Goal: Information Seeking & Learning: Find specific fact

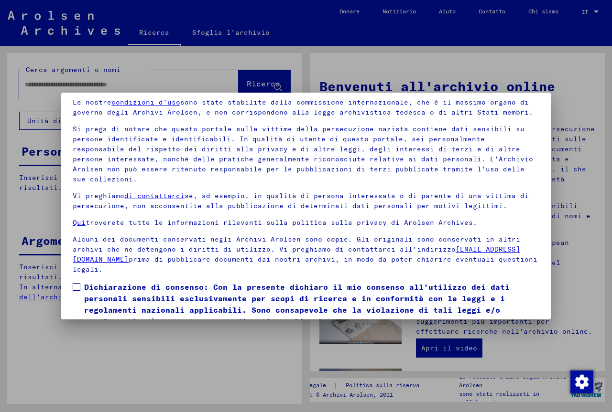
scroll to position [80, 0]
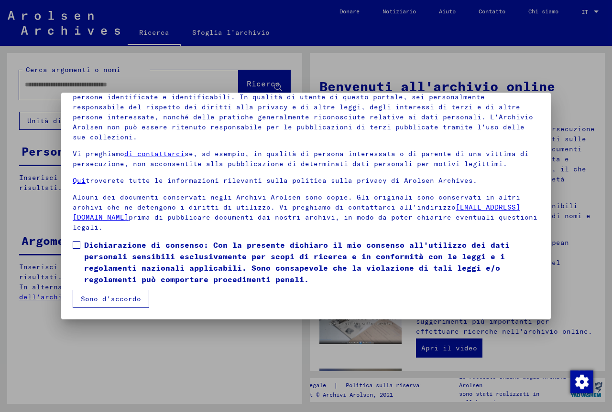
click at [76, 243] on span at bounding box center [77, 245] width 8 height 8
drag, startPoint x: 108, startPoint y: 296, endPoint x: 124, endPoint y: 297, distance: 15.8
click at [109, 296] on font "Sono d'accordo" at bounding box center [111, 299] width 60 height 9
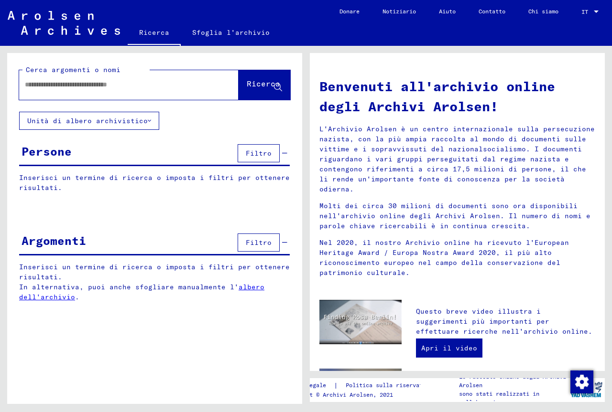
click at [69, 85] on input "text" at bounding box center [117, 85] width 185 height 10
type input "*******"
click at [247, 87] on font "Ricerca" at bounding box center [263, 84] width 33 height 10
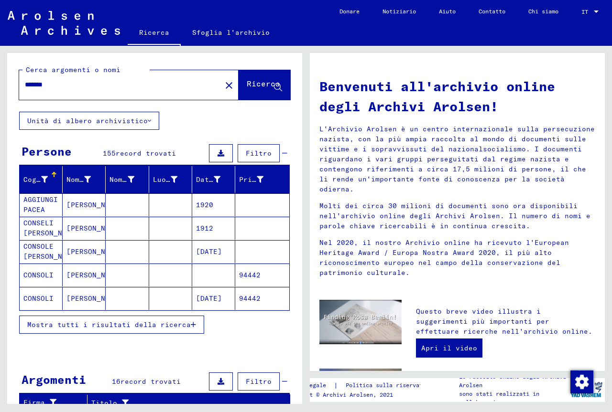
click at [42, 253] on font "CONSOLE [PERSON_NAME]" at bounding box center [51, 251] width 56 height 19
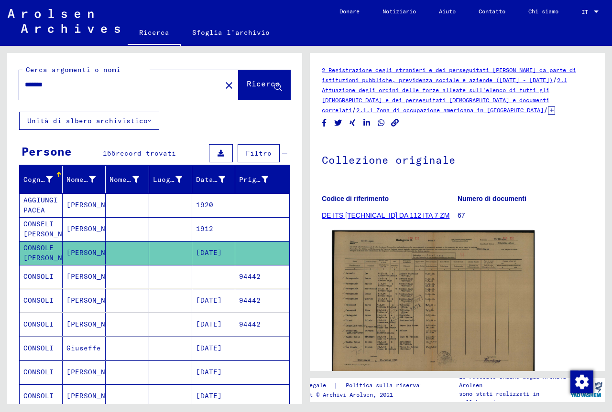
click at [377, 318] on img at bounding box center [433, 303] width 202 height 144
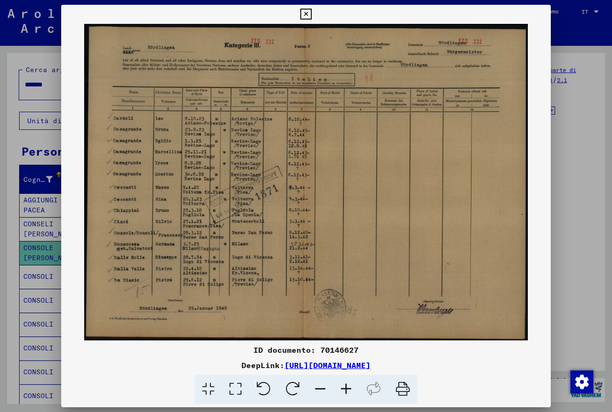
drag, startPoint x: 306, startPoint y: 12, endPoint x: 297, endPoint y: 126, distance: 114.5
click at [309, 12] on icon at bounding box center [305, 14] width 11 height 11
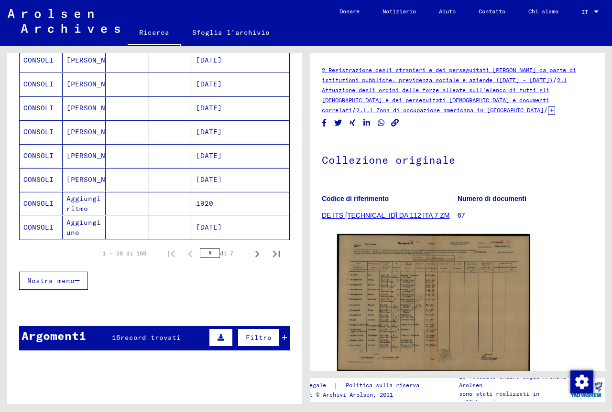
scroll to position [552, 0]
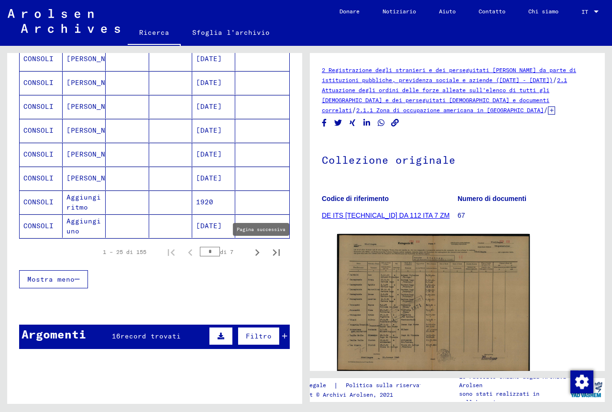
click at [252, 254] on icon "Pagina successiva" at bounding box center [256, 252] width 13 height 13
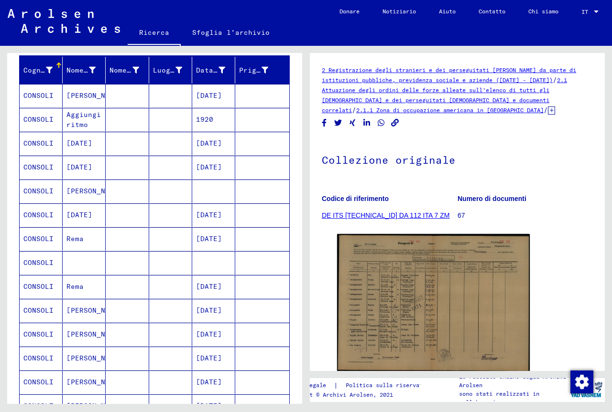
scroll to position [95, 0]
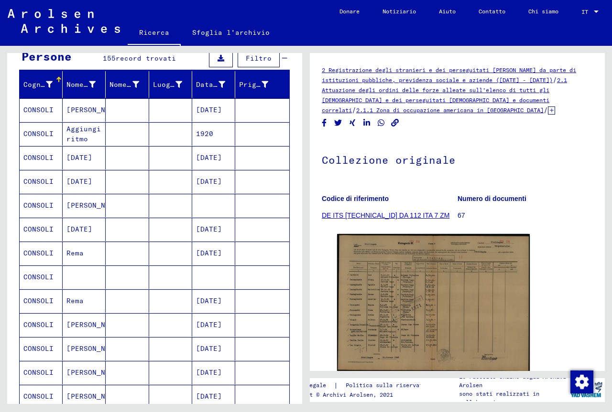
click at [303, 124] on div "Cerca argomenti o nomi ******* close Ricerca [PERSON_NAME] archivistico Persone…" at bounding box center [153, 225] width 306 height 358
drag, startPoint x: 303, startPoint y: 122, endPoint x: 314, endPoint y: 310, distance: 188.6
click at [314, 46] on div "Cerca argomenti o nomi ******* close Ricerca [PERSON_NAME] archivistico Persone…" at bounding box center [306, 46] width 612 height 0
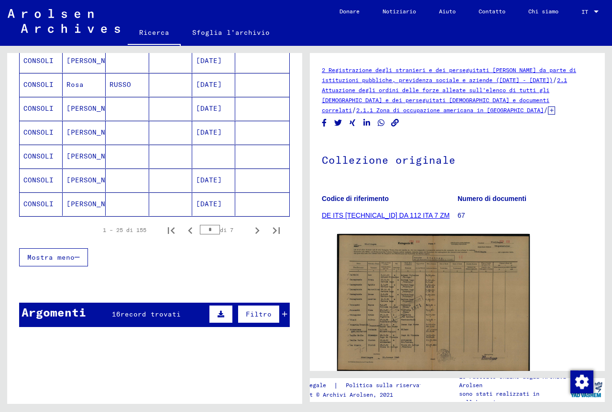
scroll to position [582, 0]
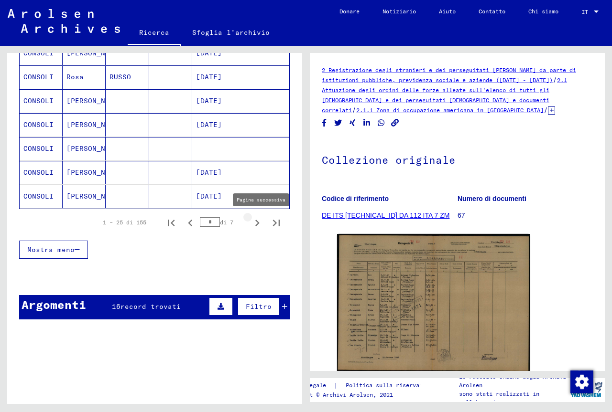
click at [251, 219] on icon "Pagina successiva" at bounding box center [256, 222] width 13 height 13
drag, startPoint x: 274, startPoint y: 242, endPoint x: 286, endPoint y: 244, distance: 12.1
click at [275, 242] on div "Mostra meno" at bounding box center [154, 250] width 270 height 28
click at [267, 272] on div at bounding box center [154, 277] width 295 height 12
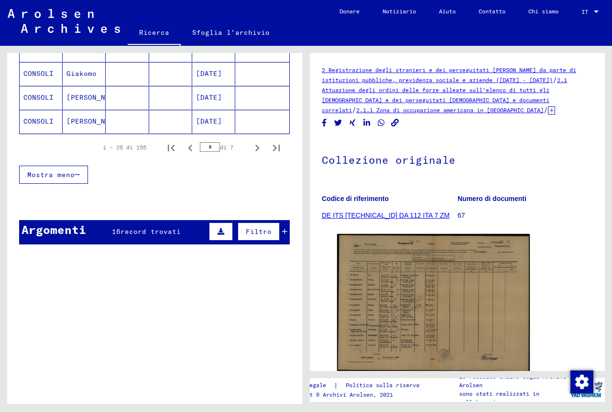
scroll to position [726, 0]
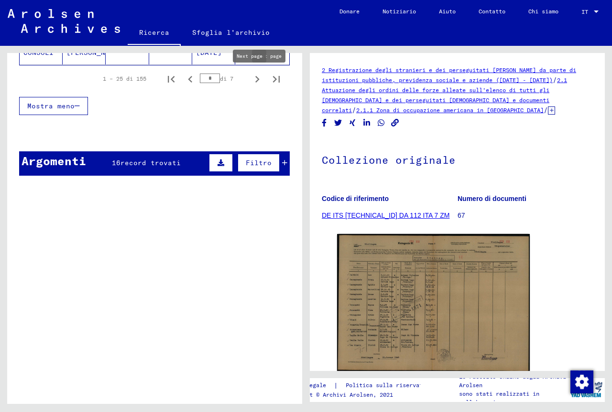
click at [253, 80] on icon "Pagina successiva" at bounding box center [256, 79] width 13 height 13
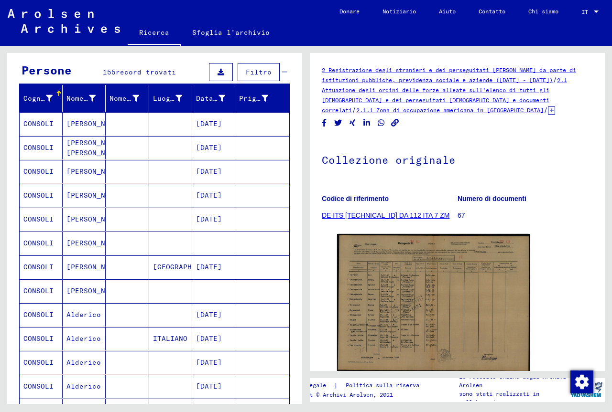
scroll to position [65, 0]
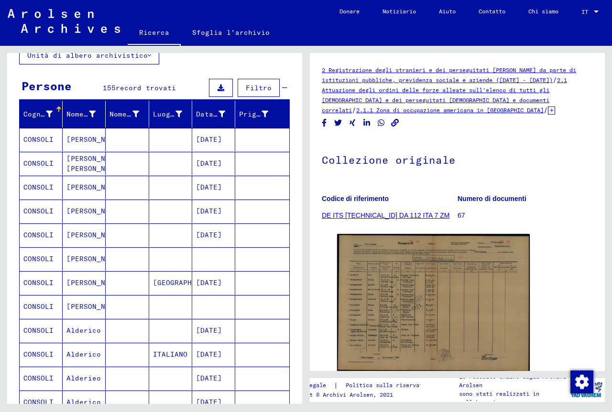
click at [75, 258] on font "[PERSON_NAME]" at bounding box center [94, 259] width 56 height 9
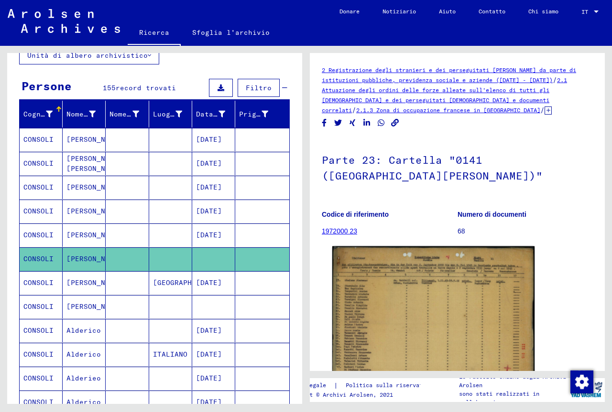
click at [374, 287] on img at bounding box center [433, 317] width 202 height 141
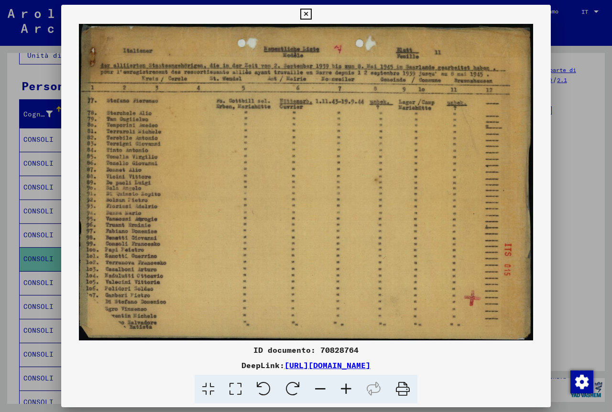
click at [308, 13] on icon at bounding box center [305, 14] width 11 height 11
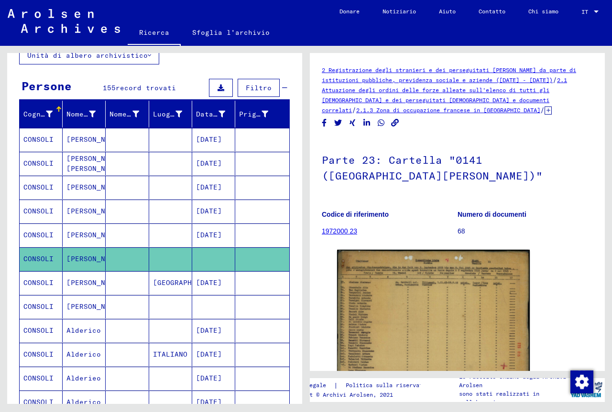
click at [35, 304] on font "CONSOLI" at bounding box center [38, 306] width 30 height 9
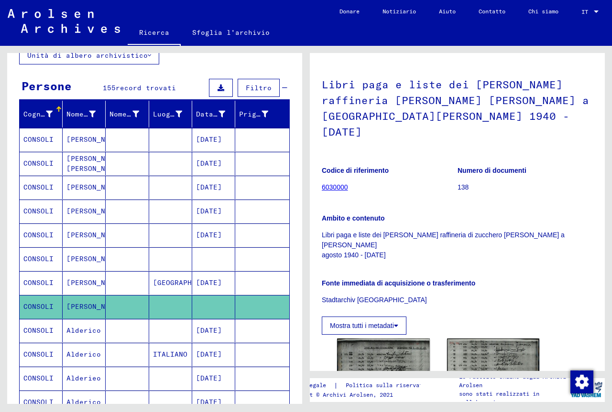
scroll to position [116, 0]
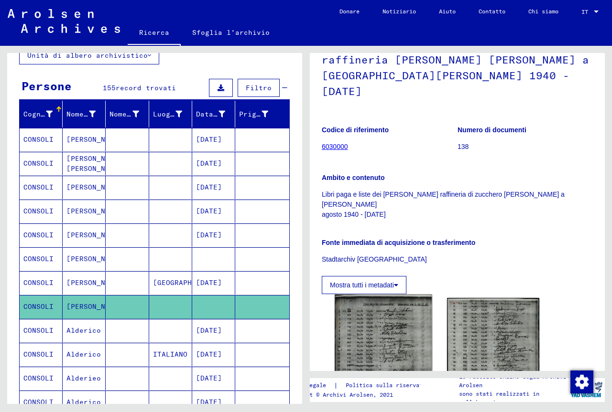
click at [405, 334] on img at bounding box center [382, 363] width 97 height 137
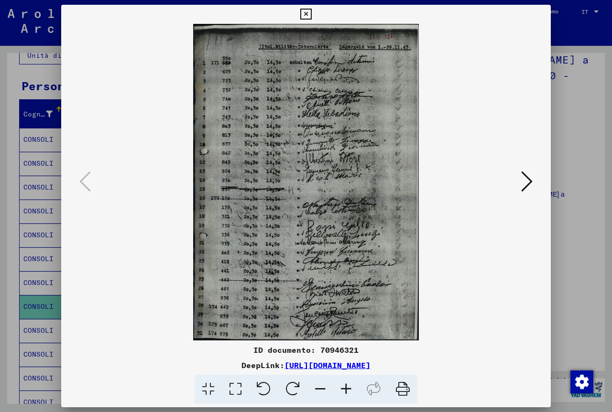
click at [526, 190] on icon at bounding box center [526, 181] width 11 height 23
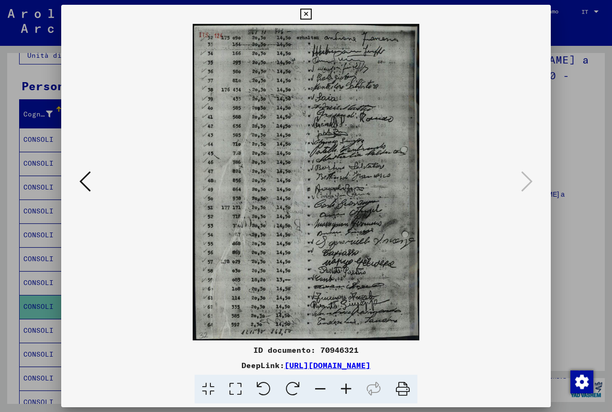
click at [305, 15] on icon at bounding box center [305, 14] width 11 height 11
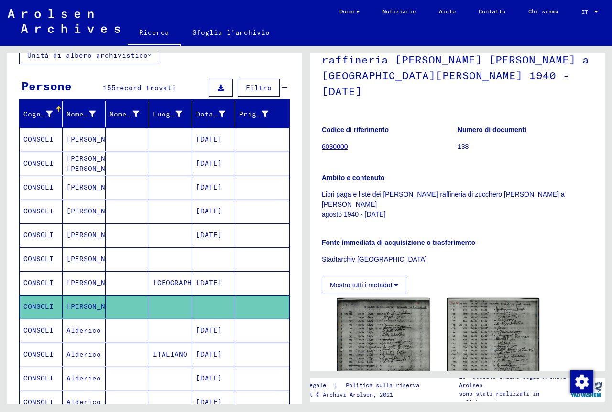
scroll to position [125, 0]
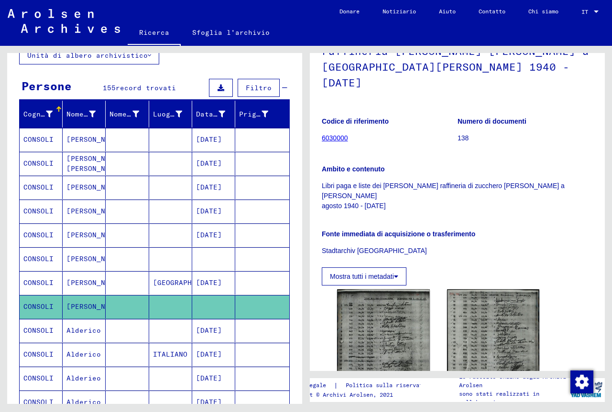
drag, startPoint x: 605, startPoint y: 185, endPoint x: 611, endPoint y: 225, distance: 40.1
click at [611, 225] on div "2 Registrazione degli stranieri e dei perseguitati [DEMOGRAPHIC_DATA] da parte …" at bounding box center [459, 225] width 306 height 358
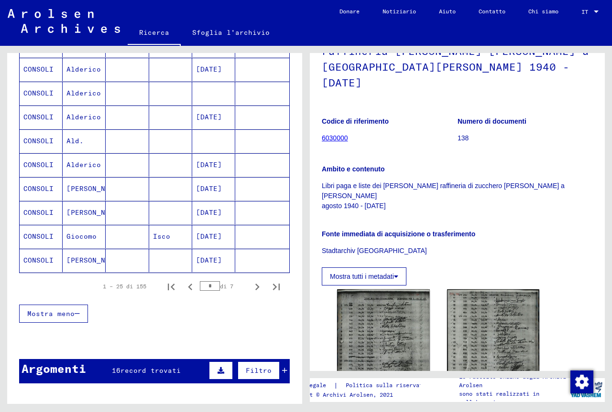
scroll to position [520, 0]
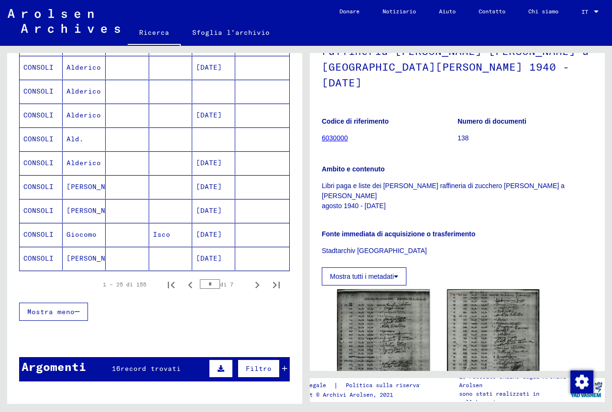
click at [304, 314] on div "Cerca argomenti o nomi ******* close Ricerca [PERSON_NAME] archivistico Persone…" at bounding box center [153, 225] width 306 height 358
click at [252, 282] on icon "Pagina successiva" at bounding box center [256, 285] width 13 height 13
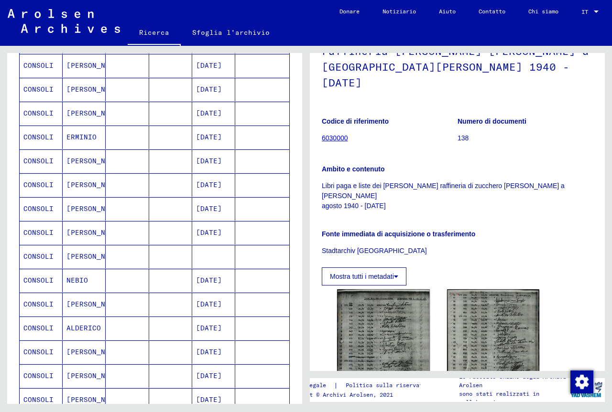
scroll to position [186, 0]
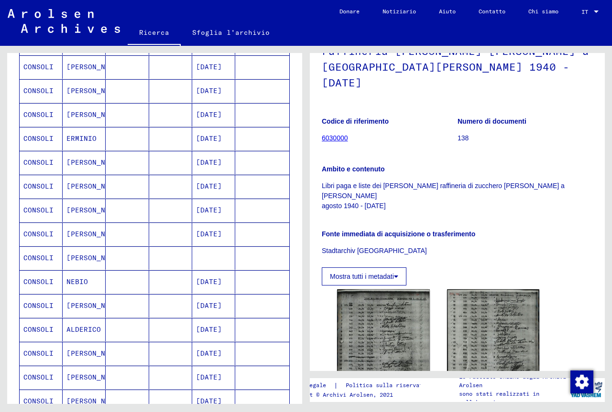
click at [74, 165] on font "[PERSON_NAME]" at bounding box center [94, 162] width 56 height 9
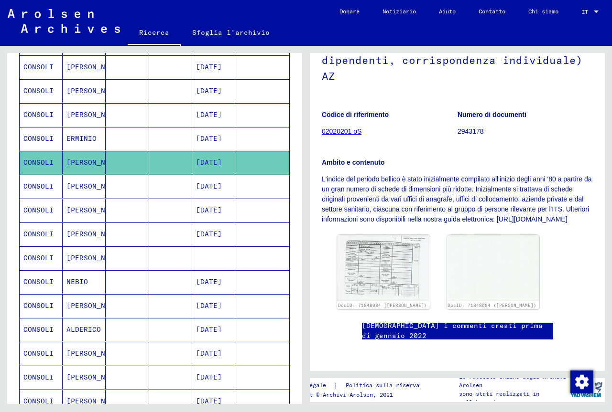
scroll to position [247, 0]
click at [611, 269] on div "2 Registrazione degli stranieri e dei perseguitati [PERSON_NAME] da parte di is…" at bounding box center [459, 225] width 306 height 358
click at [389, 233] on img at bounding box center [382, 268] width 97 height 70
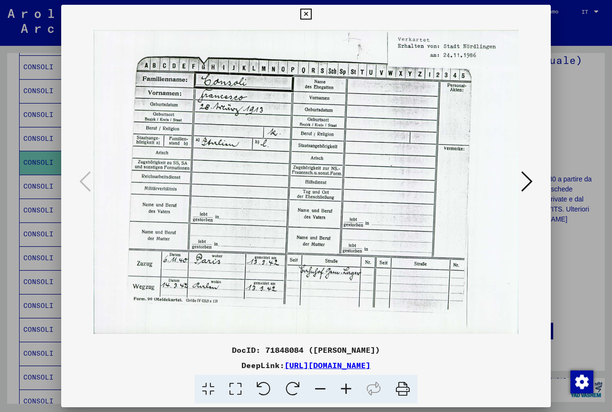
click at [305, 12] on icon at bounding box center [305, 14] width 11 height 11
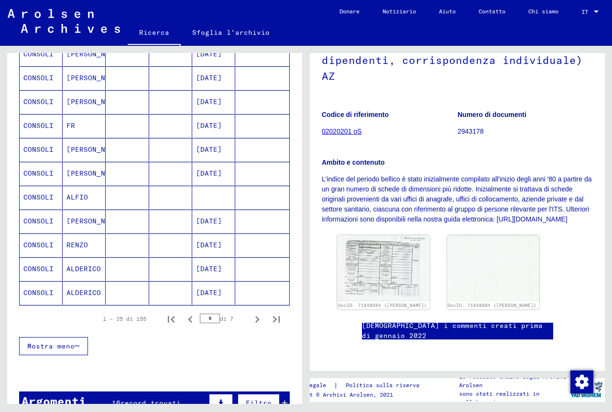
scroll to position [504, 0]
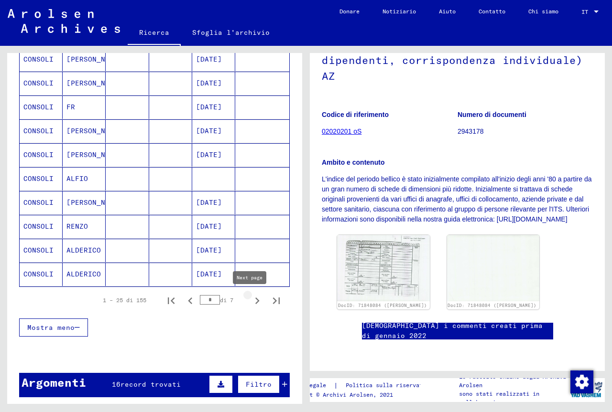
click at [255, 302] on icon "Pagina successiva" at bounding box center [257, 301] width 4 height 7
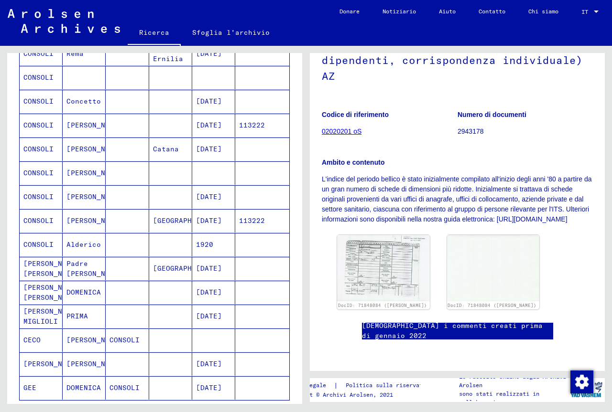
scroll to position [386, 0]
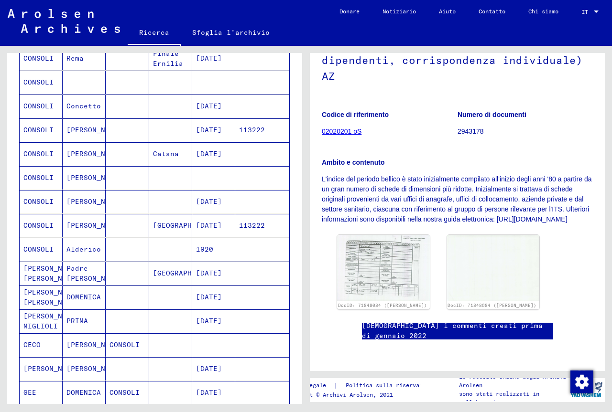
click at [68, 172] on mat-cell "[PERSON_NAME]" at bounding box center [84, 177] width 43 height 23
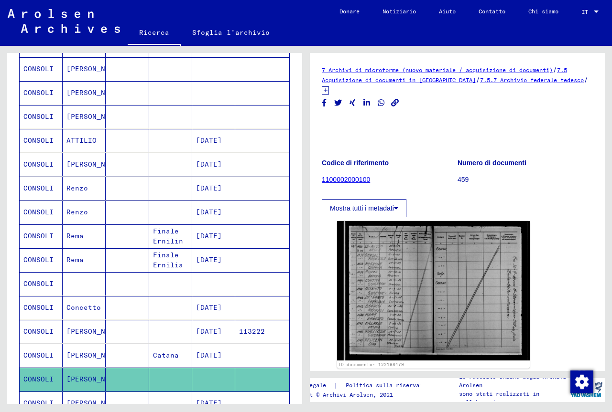
scroll to position [170, 0]
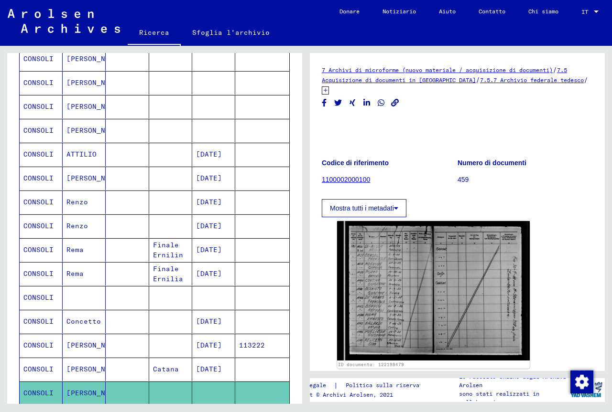
click at [293, 148] on div "Cognome Nome di battesimo Nome da nubile Luogo di nascita Data di nascita Prigi…" at bounding box center [154, 339] width 295 height 687
click at [294, 147] on div "Cognome Nome di battesimo Nome da nubile Luogo di nascita Data di nascita Prigi…" at bounding box center [154, 339] width 295 height 687
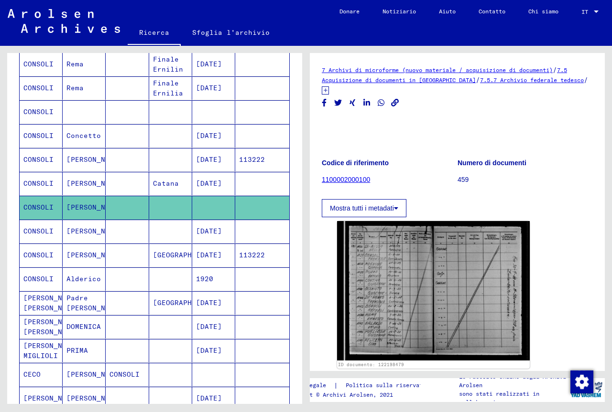
scroll to position [359, 0]
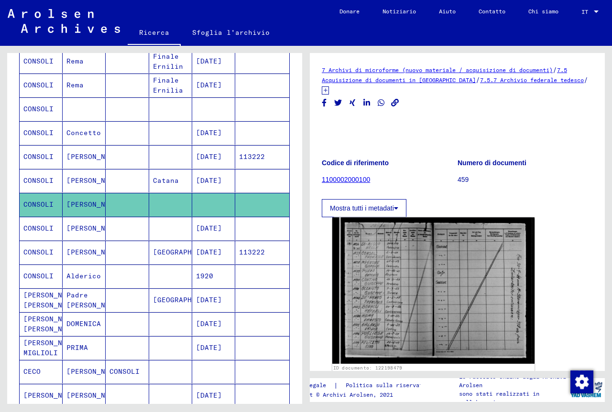
click at [389, 251] on img at bounding box center [433, 290] width 202 height 147
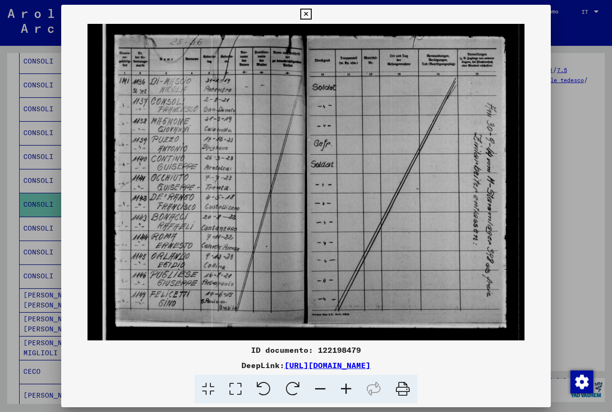
click at [221, 107] on img at bounding box center [305, 182] width 489 height 317
click at [237, 109] on img at bounding box center [305, 182] width 489 height 317
click at [304, 16] on icon at bounding box center [305, 14] width 11 height 11
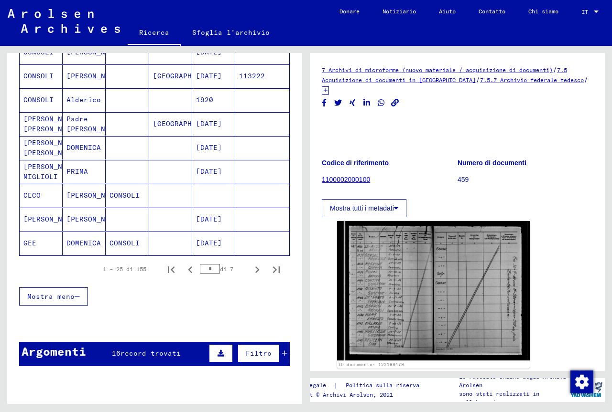
scroll to position [556, 0]
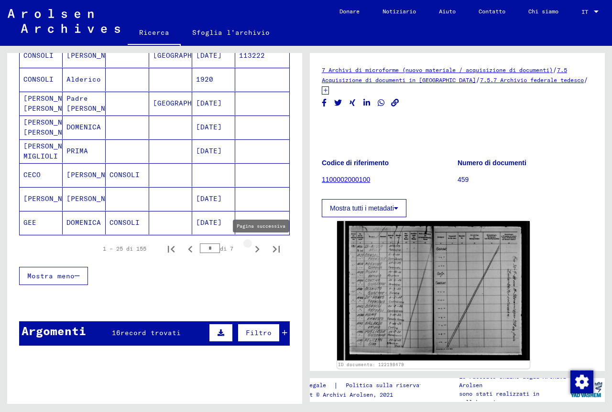
click at [255, 249] on icon "Pagina successiva" at bounding box center [257, 249] width 4 height 7
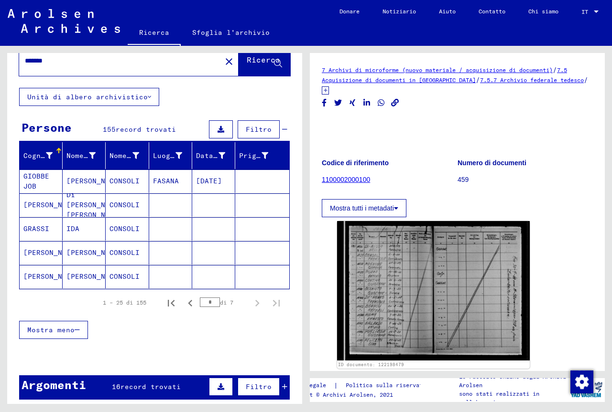
scroll to position [18, 0]
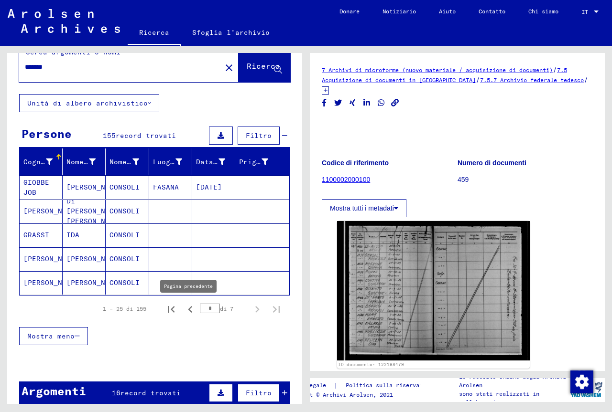
click at [188, 312] on icon "Pagina precedente" at bounding box center [190, 309] width 4 height 7
type input "*"
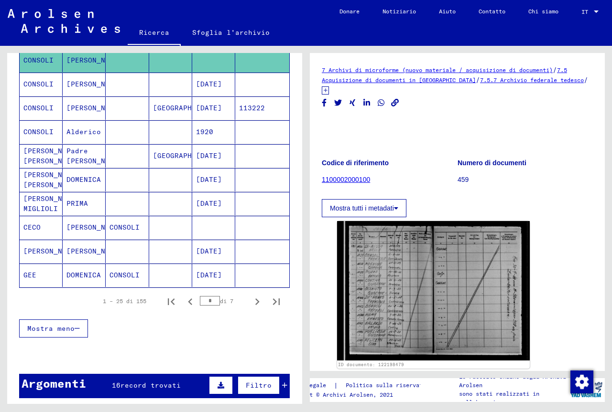
scroll to position [516, 0]
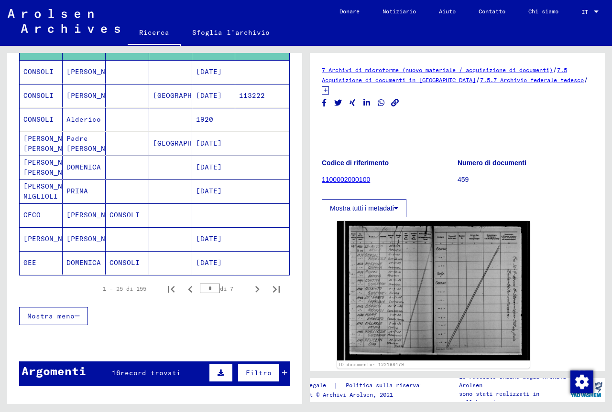
click at [273, 379] on div "Filtro" at bounding box center [246, 373] width 81 height 23
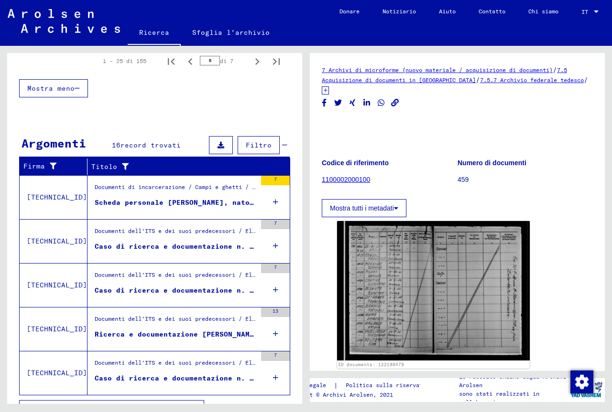
scroll to position [763, 0]
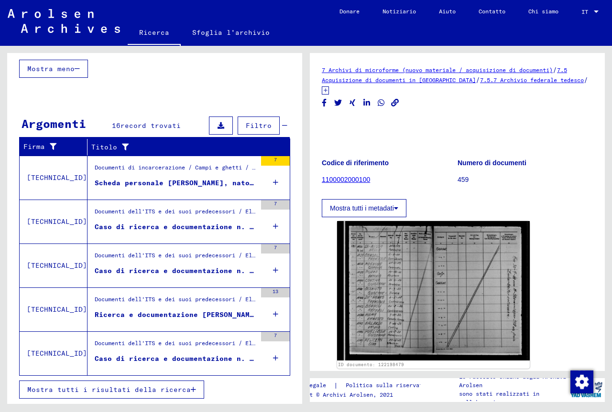
click at [192, 179] on font "Scheda personale [PERSON_NAME], nato il 5-lug-1897" at bounding box center [202, 183] width 215 height 9
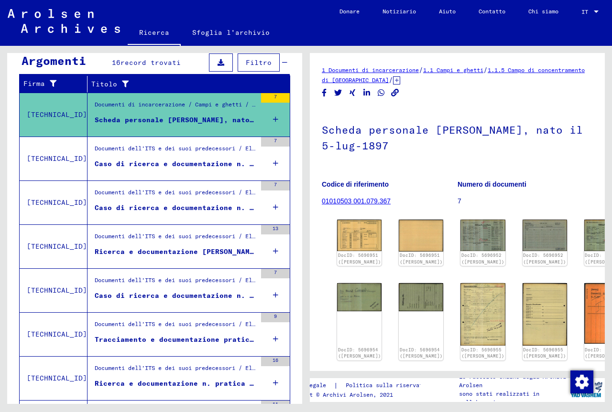
scroll to position [111, 0]
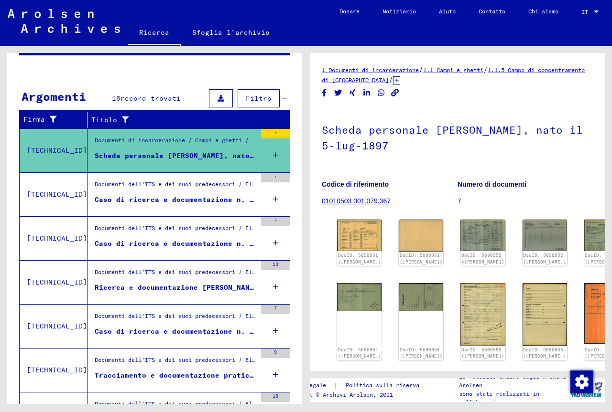
click at [199, 195] on div "Caso di ricerca e documentazione n. 1.040.514 per [PERSON_NAME] nato il [DATE]" at bounding box center [176, 200] width 162 height 10
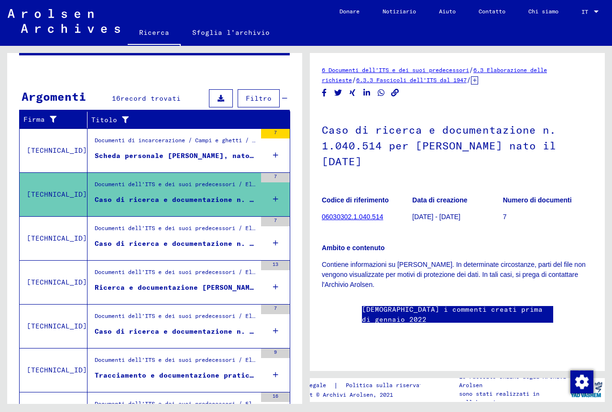
click at [192, 239] on div "Caso di ricerca e documentazione n. 1.117.216 per [PERSON_NAME] nata il [DATE]" at bounding box center [176, 244] width 162 height 10
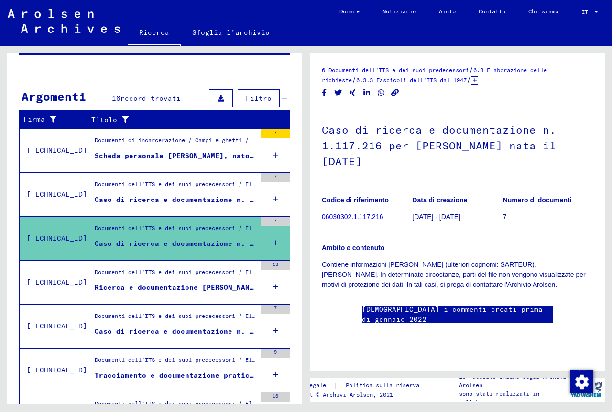
click at [190, 280] on div "Documenti dell'ITS e dei suoi predecessori / Elaborazione delle richieste / Fas…" at bounding box center [176, 274] width 162 height 13
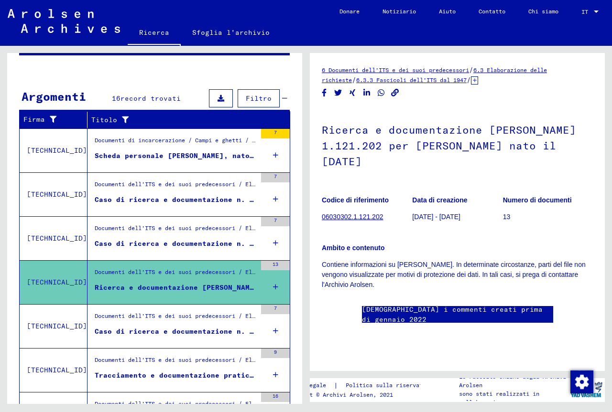
click at [228, 313] on font "Documenti dell'ITS e dei suoi predecessori / Elaborazione delle richieste / Fas…" at bounding box center [607, 316] width 1024 height 7
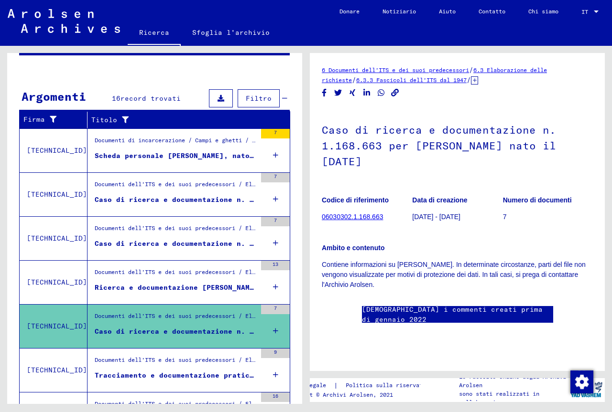
click at [204, 382] on figure "Tracciamento e documentazione pratica n. 1.192.451 per CONSOCI, [PERSON_NAME] n…" at bounding box center [176, 378] width 162 height 14
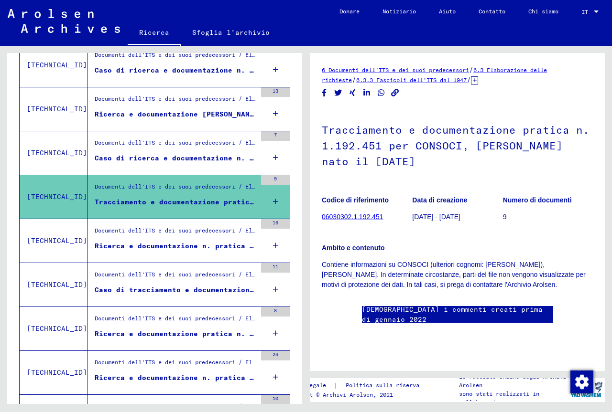
scroll to position [292, 0]
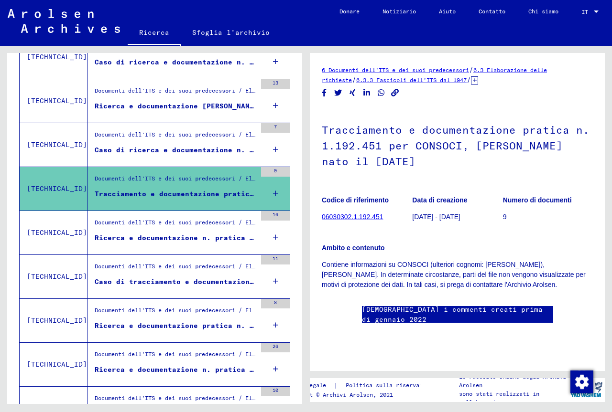
click at [232, 234] on font "Ricerca e documentazione n. pratica 1.211.444 per [PERSON_NAME] nato il [DATE]" at bounding box center [262, 238] width 335 height 9
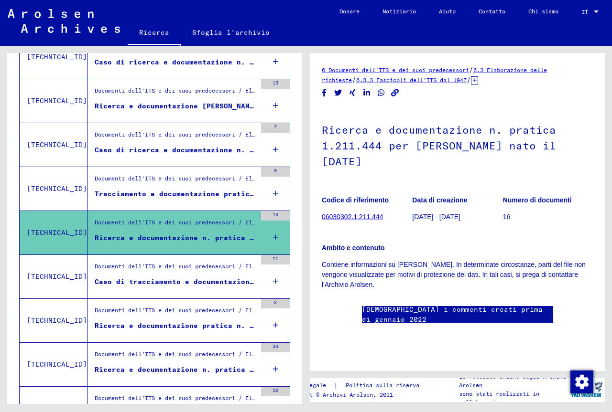
click at [211, 292] on font "[DATE]" at bounding box center [209, 295] width 26 height 9
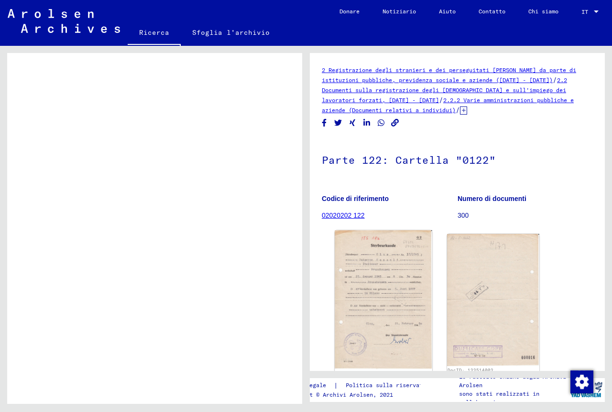
click at [394, 292] on img at bounding box center [382, 300] width 97 height 139
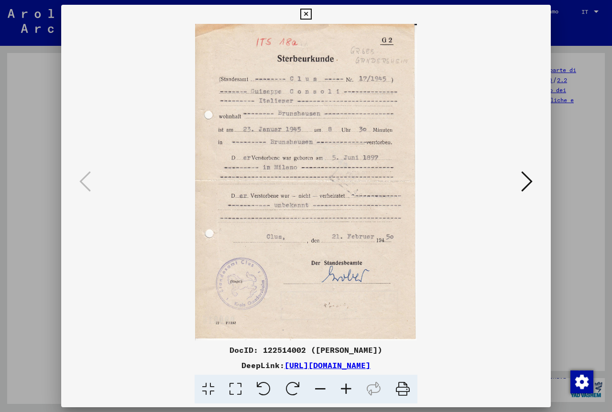
drag, startPoint x: 303, startPoint y: 14, endPoint x: 610, endPoint y: 195, distance: 356.7
click at [304, 14] on icon at bounding box center [305, 14] width 11 height 11
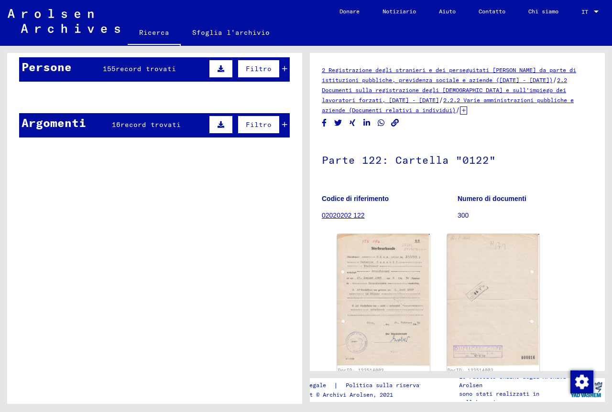
scroll to position [37, 0]
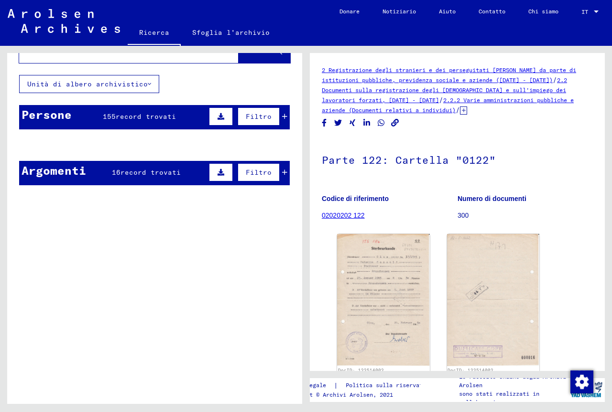
click at [293, 130] on div "Cognome Nome di battesimo Nome da nubile Luogo di nascita Data di nascita Prigi…" at bounding box center [154, 133] width 295 height 8
drag, startPoint x: 293, startPoint y: 126, endPoint x: 293, endPoint y: 119, distance: 7.6
click at [293, 124] on yv-its-grid-expansion-panel "Persone 155 record trovati Filtro Cognome Nome di battesimo Nome da nubile Luog…" at bounding box center [154, 121] width 295 height 32
click at [293, 107] on yv-its-grid-expansion-panel "Persone 155 record trovati Filtro Cognome Nome di battesimo Nome da nubile Luog…" at bounding box center [154, 121] width 295 height 32
click at [277, 172] on mat-cell at bounding box center [262, 168] width 54 height 23
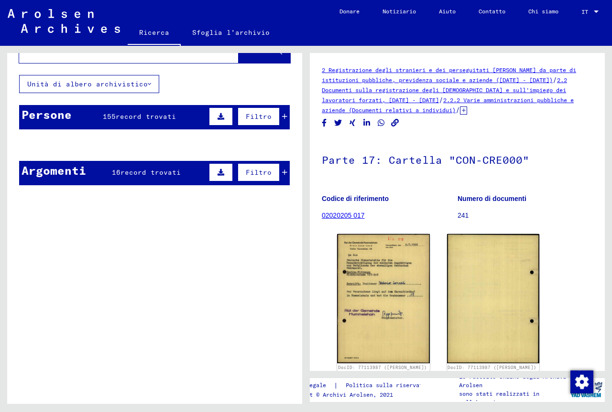
click at [277, 172] on mat-cell at bounding box center [262, 168] width 54 height 23
click at [276, 175] on mat-cell at bounding box center [262, 168] width 54 height 23
click at [276, 176] on mat-cell at bounding box center [262, 168] width 54 height 23
click at [280, 119] on div "Persone 155 record trovati Filtro" at bounding box center [154, 117] width 270 height 24
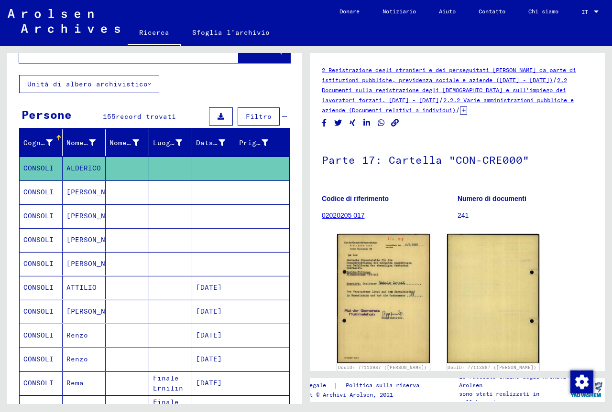
click at [279, 122] on div "Filtro" at bounding box center [246, 116] width 81 height 23
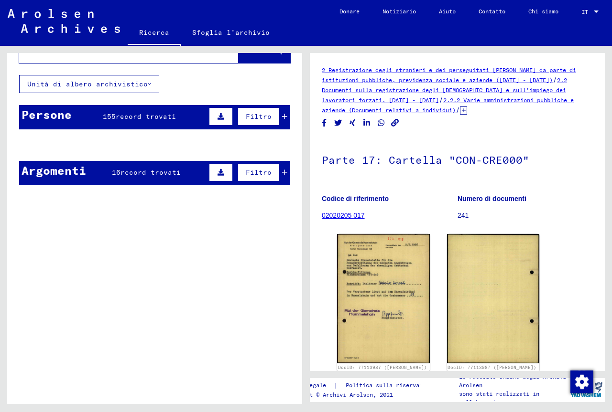
click at [275, 171] on mat-cell at bounding box center [262, 168] width 54 height 23
click at [183, 176] on mat-cell at bounding box center [170, 168] width 43 height 23
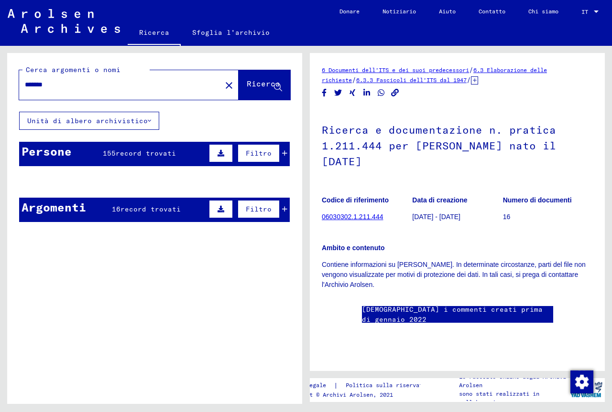
click at [274, 213] on mat-cell at bounding box center [262, 205] width 54 height 23
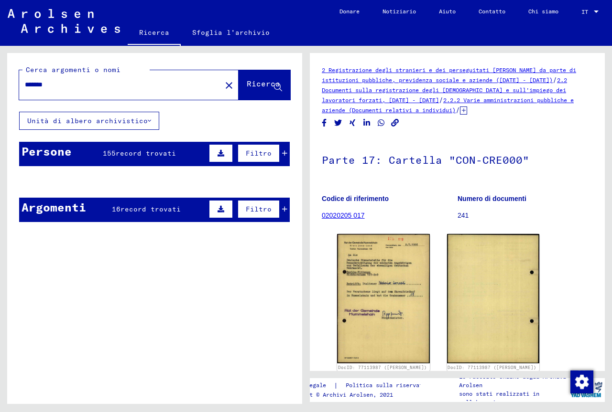
click at [274, 213] on mat-cell at bounding box center [262, 205] width 54 height 23
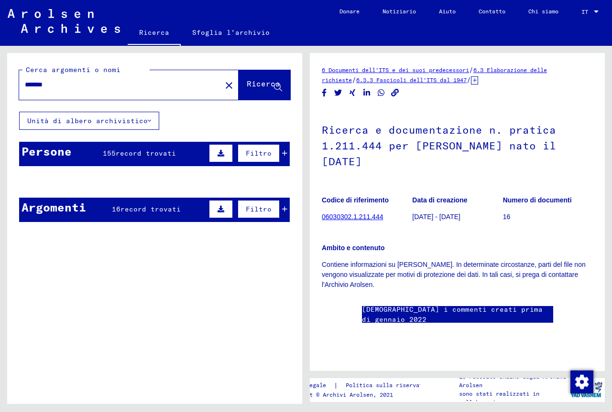
click at [61, 87] on input "*******" at bounding box center [120, 85] width 191 height 10
click at [247, 84] on font "Ricerca" at bounding box center [263, 84] width 33 height 10
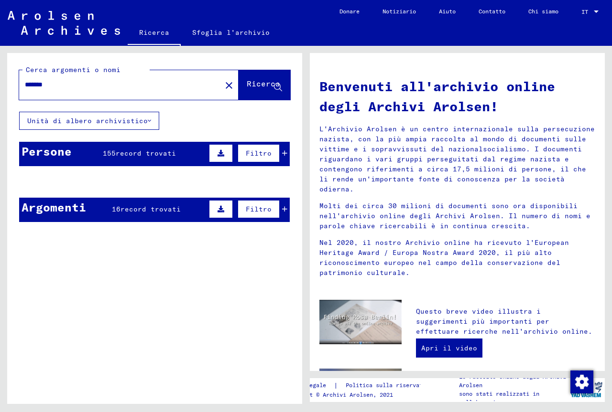
click at [278, 158] on div "Filtro" at bounding box center [246, 153] width 81 height 23
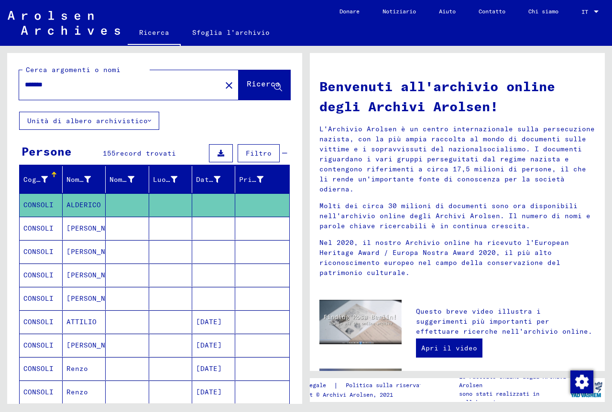
click at [278, 158] on div "Filtro" at bounding box center [246, 153] width 81 height 23
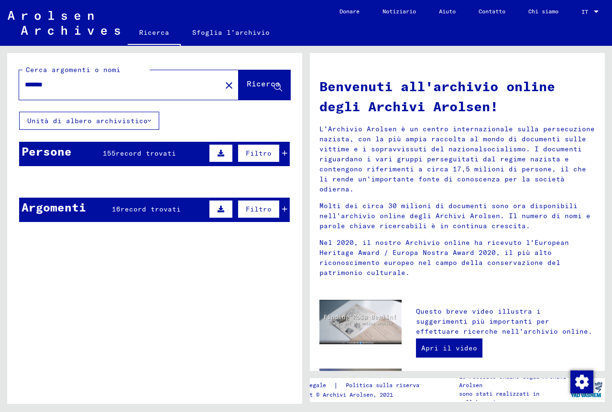
click at [281, 210] on mat-cell at bounding box center [262, 205] width 54 height 23
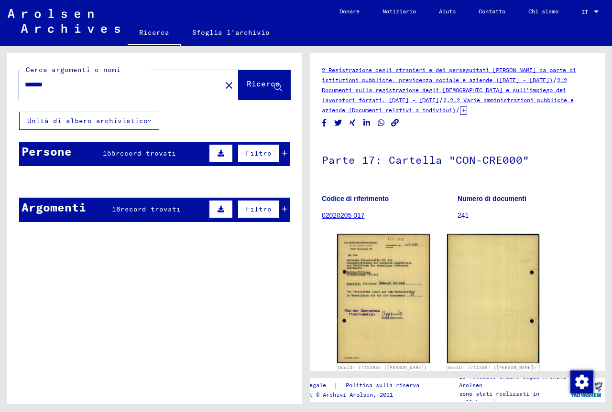
click at [279, 212] on mat-cell at bounding box center [262, 205] width 54 height 23
click at [217, 211] on icon at bounding box center [220, 209] width 7 height 7
click at [246, 212] on font "Filtro" at bounding box center [259, 209] width 26 height 9
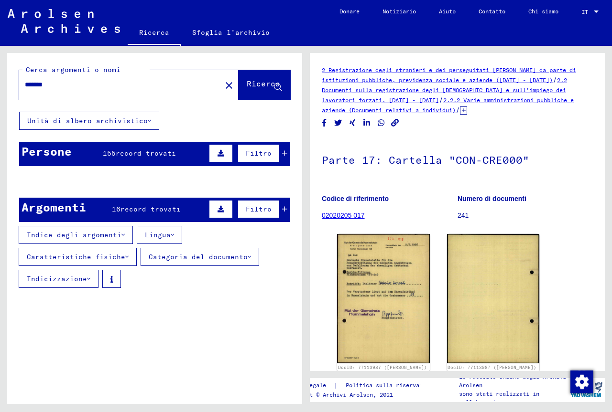
click at [278, 212] on mat-cell at bounding box center [262, 205] width 54 height 23
click at [279, 212] on mat-cell at bounding box center [262, 205] width 54 height 23
drag, startPoint x: 0, startPoint y: 1, endPoint x: 164, endPoint y: 224, distance: 276.4
click at [194, 317] on div "Documenti di incarcerazione / Campi e ghetti / Campo di concentramento di [GEOG…" at bounding box center [176, 317] width 162 height 0
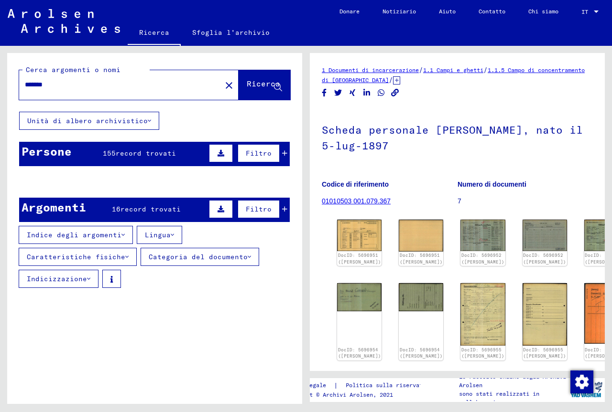
drag, startPoint x: 55, startPoint y: 86, endPoint x: 0, endPoint y: 83, distance: 55.5
click at [0, 83] on div "Cerca argomenti o nomi ******* close Ricerca [PERSON_NAME] archivistico Persone…" at bounding box center [153, 225] width 306 height 358
click at [247, 85] on font "Ricerca" at bounding box center [263, 84] width 33 height 10
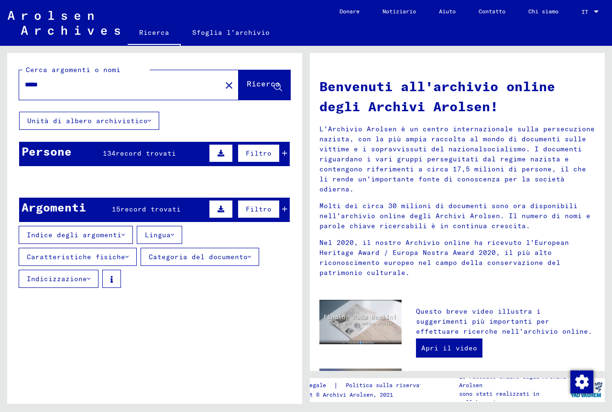
click at [282, 152] on icon at bounding box center [284, 153] width 5 height 7
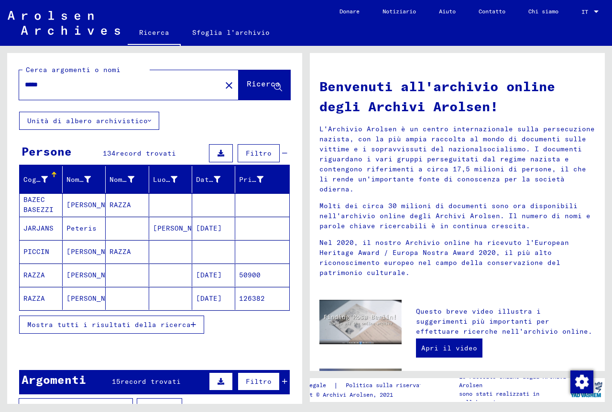
click at [177, 328] on font "Mostra tutti i risultati della ricerca" at bounding box center [108, 325] width 163 height 9
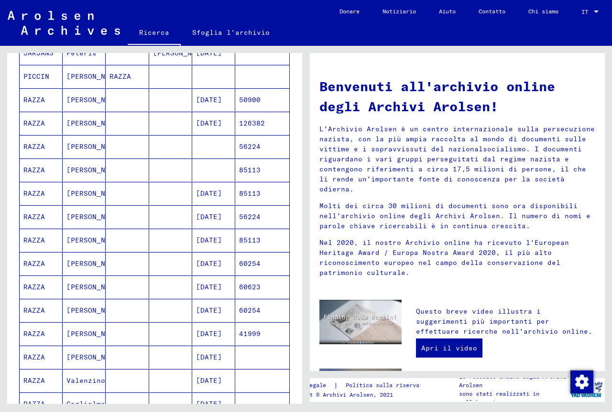
scroll to position [208, 0]
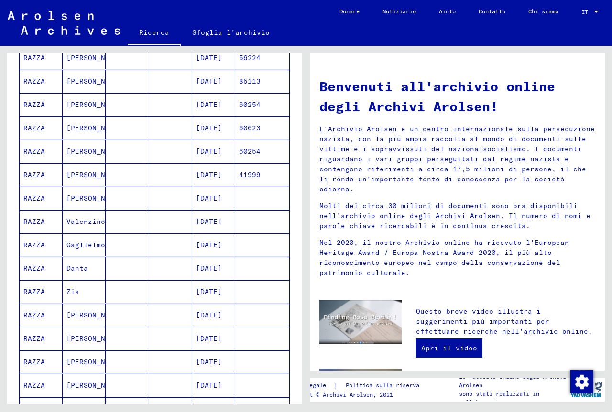
click at [311, 231] on div "Benvenuti all'archivio online degli Archivi Arolsen! L'Archivio Arolsen è un ce…" at bounding box center [457, 387] width 295 height 668
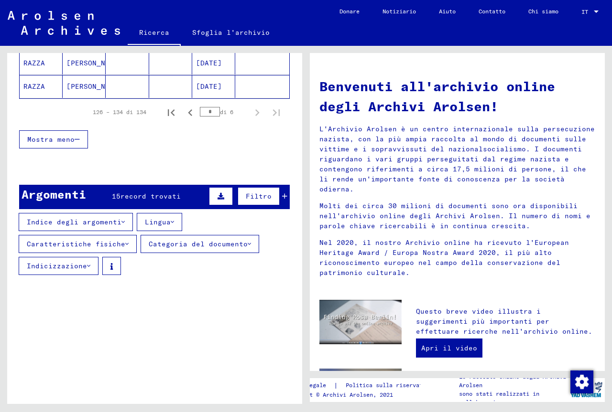
scroll to position [689, 0]
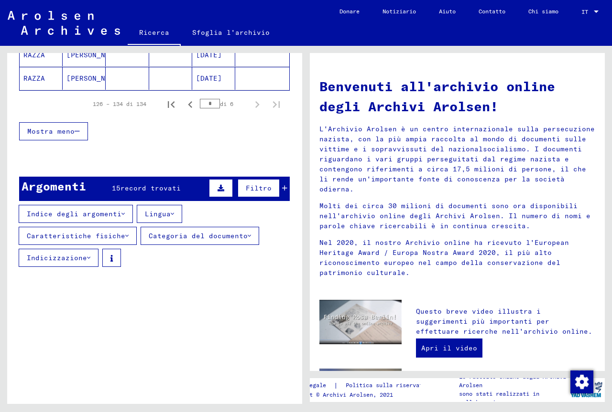
click at [280, 192] on div "Argomenti 15 record trovati Filtro" at bounding box center [154, 189] width 270 height 24
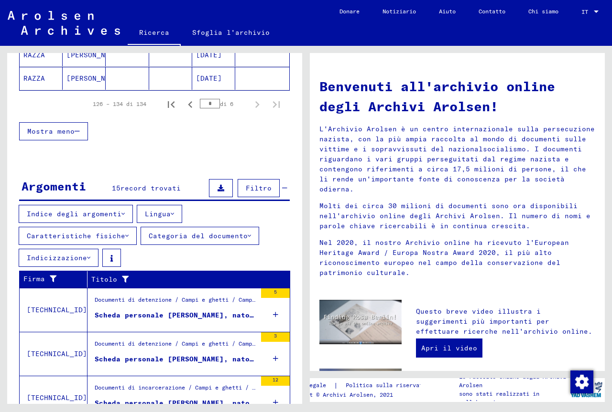
scroll to position [685, 0]
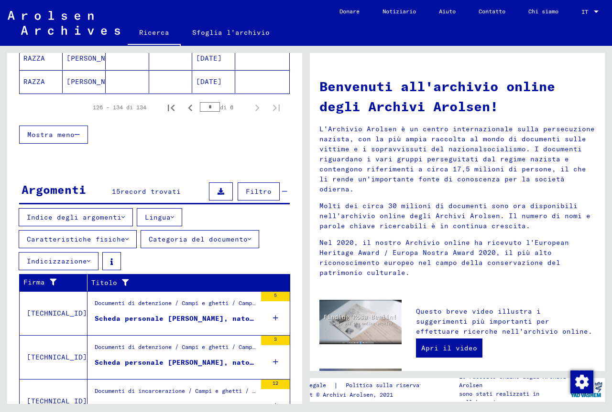
click at [232, 310] on div "Documenti di detenzione / Campi e ghetti / Campo di concentramento di [GEOGRAPH…" at bounding box center [176, 305] width 162 height 13
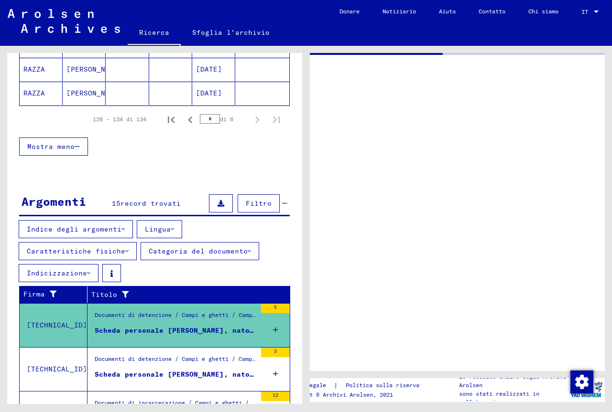
scroll to position [620, 0]
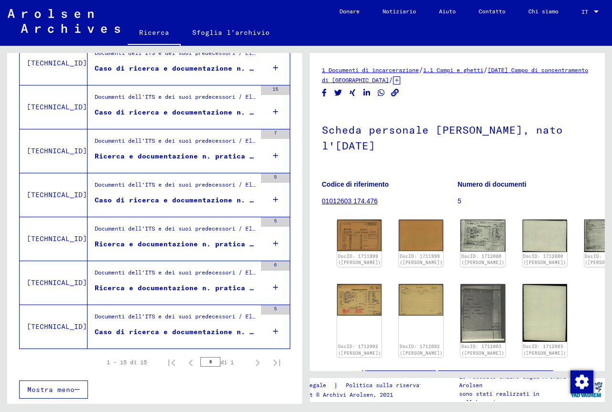
click at [190, 101] on div "Documenti dell'ITS e dei suoi predecessori / Elaborazione delle richieste / Fas…" at bounding box center [176, 99] width 162 height 13
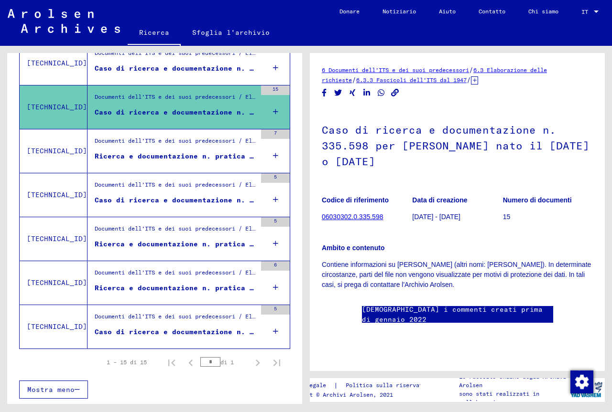
click at [190, 147] on div "Documenti dell'ITS e dei suoi predecessori / Elaborazione delle richieste / Fas…" at bounding box center [176, 143] width 162 height 13
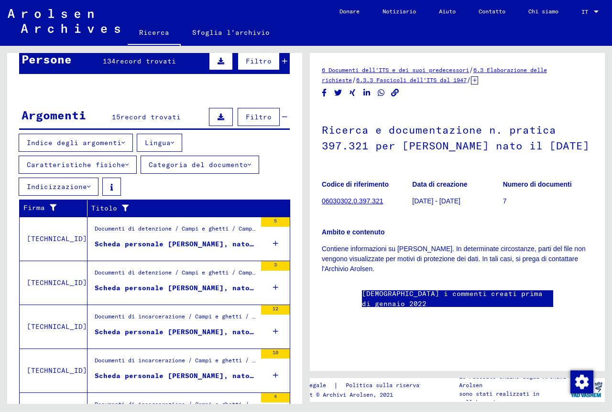
scroll to position [86, 0]
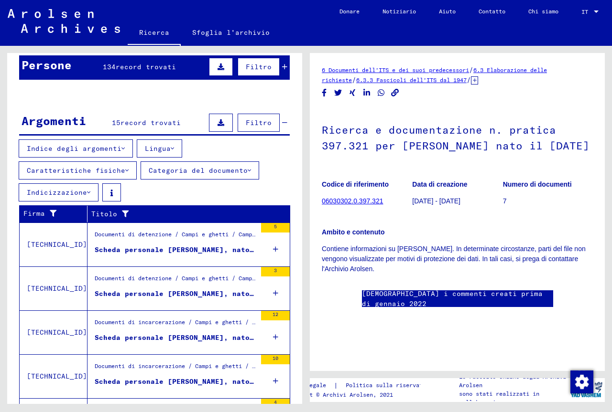
drag, startPoint x: 289, startPoint y: 109, endPoint x: 291, endPoint y: 99, distance: 10.6
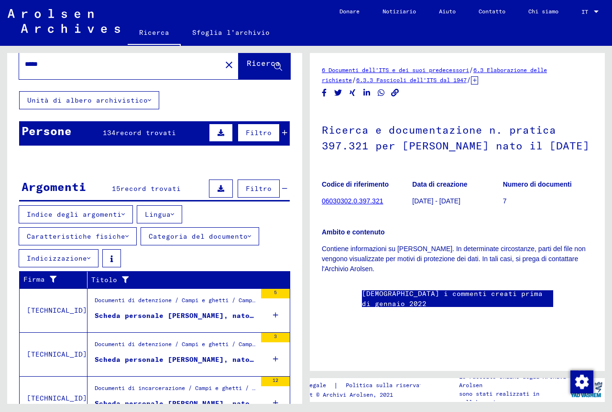
scroll to position [0, 0]
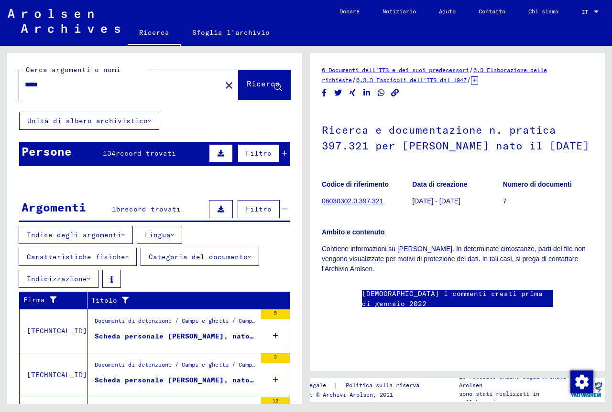
drag, startPoint x: 73, startPoint y: 84, endPoint x: 0, endPoint y: 65, distance: 75.0
click at [0, 65] on div "Cerca argomenti o nomi ***** close Ricerca [PERSON_NAME] archivistico Persone 1…" at bounding box center [153, 225] width 306 height 358
type input "*******"
click at [238, 95] on button "Ricerca" at bounding box center [264, 85] width 52 height 30
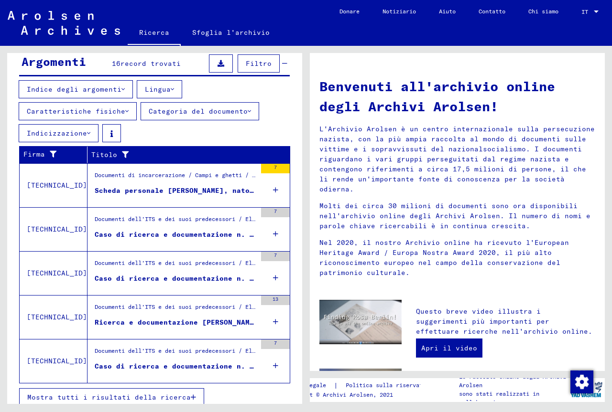
scroll to position [153, 0]
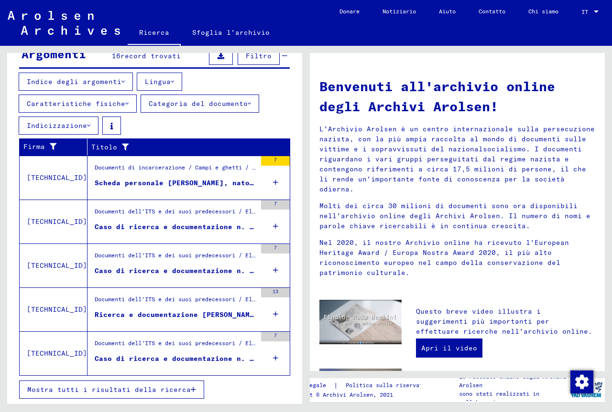
click at [236, 181] on font "Scheda personale [PERSON_NAME], nato il 5-lug-1897" at bounding box center [202, 183] width 215 height 9
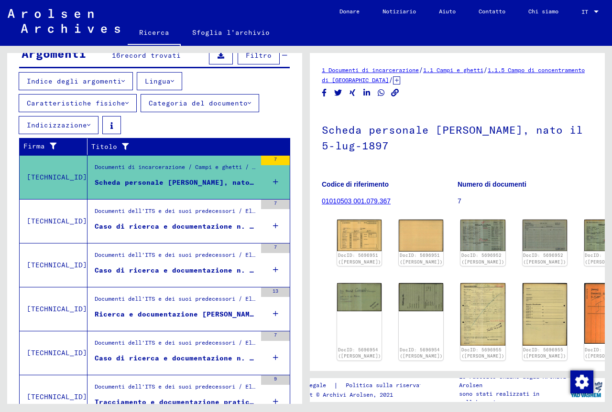
click at [199, 222] on div "Caso di ricerca e documentazione n. 1.040.514 per [PERSON_NAME] nato il [DATE]" at bounding box center [176, 227] width 162 height 10
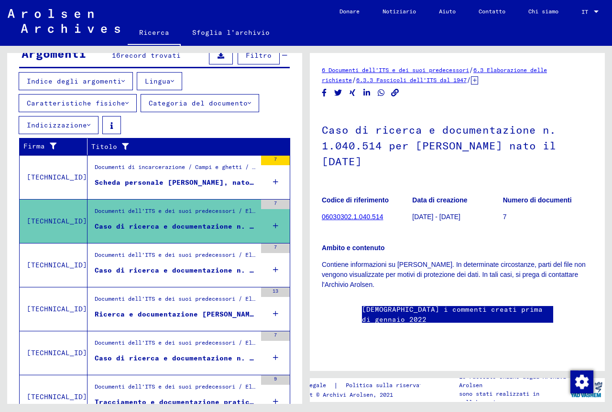
click at [193, 267] on font "Caso di ricerca e documentazione n. 1.117.216 per [PERSON_NAME] nata il [DATE]" at bounding box center [262, 270] width 335 height 9
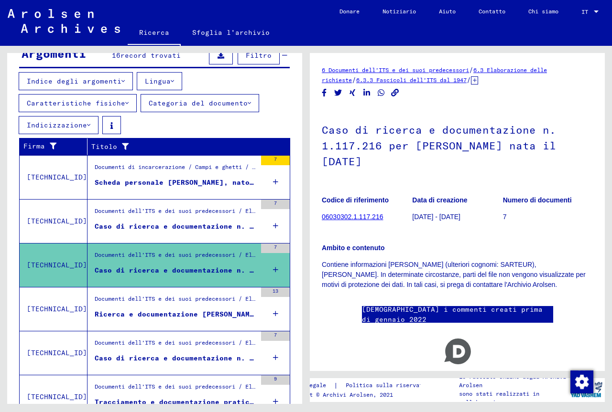
click at [204, 301] on font "Documenti dell'ITS e dei suoi predecessori / Elaborazione delle richieste / Fas…" at bounding box center [607, 298] width 1024 height 7
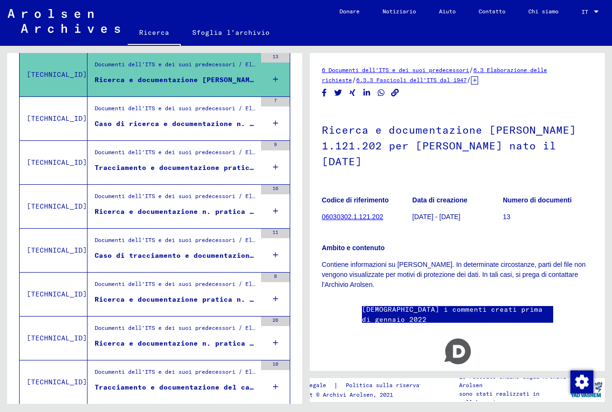
scroll to position [396, 0]
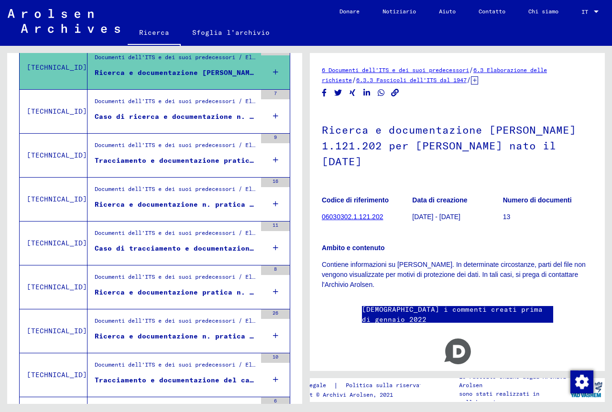
click at [201, 115] on font "Caso di ricerca e documentazione n. 1.168.663 per [PERSON_NAME] nato il [DATE]" at bounding box center [262, 116] width 335 height 9
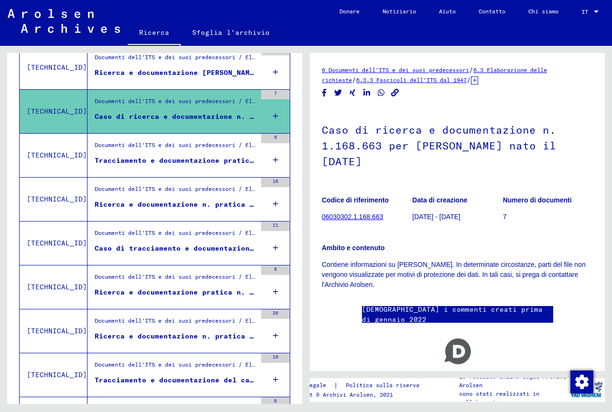
click at [200, 160] on font "Tracciamento e documentazione pratica n. 1.192.451 per CONSOCI, [PERSON_NAME] n…" at bounding box center [293, 160] width 396 height 9
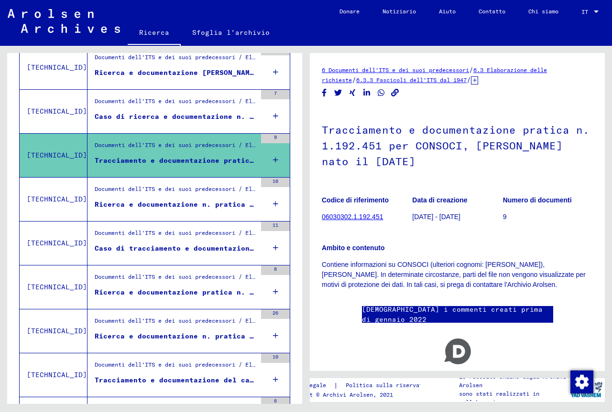
click at [189, 196] on div "Documenti dell'ITS e dei suoi predecessori / Elaborazione delle richieste / Fas…" at bounding box center [176, 191] width 162 height 13
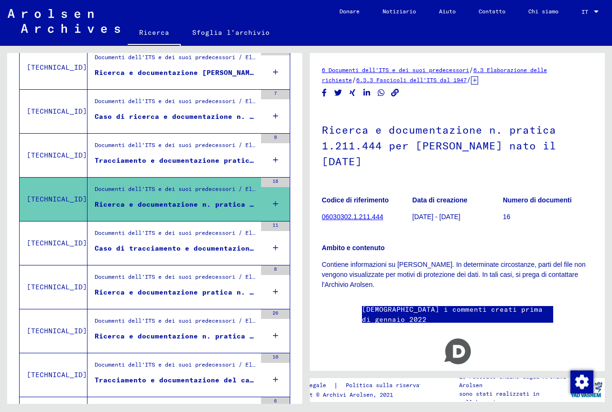
click at [187, 247] on font "Caso di tracciamento e documentazione n. 1.780.940 per [PERSON_NAME] nato il [D…" at bounding box center [273, 248] width 357 height 9
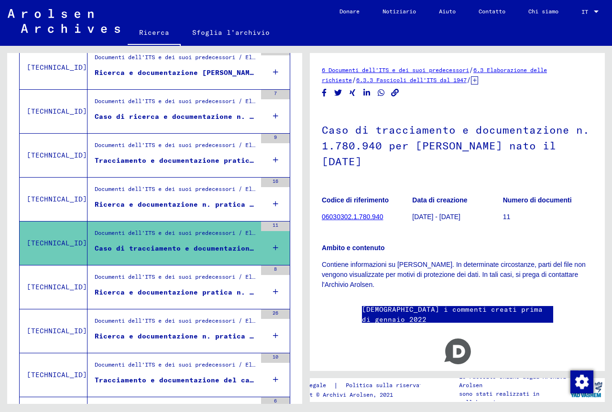
click at [187, 277] on font "Documenti dell'ITS e dei suoi predecessori / Elaborazione delle richieste / Fas…" at bounding box center [583, 276] width 977 height 7
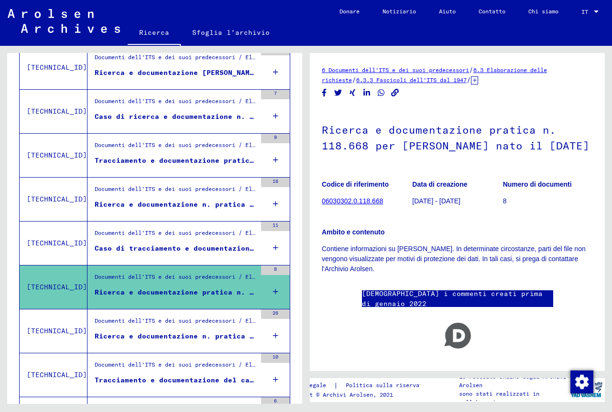
click at [232, 328] on div "Documenti dell'ITS e dei suoi predecessori / Elaborazione delle richieste / Fas…" at bounding box center [176, 323] width 162 height 13
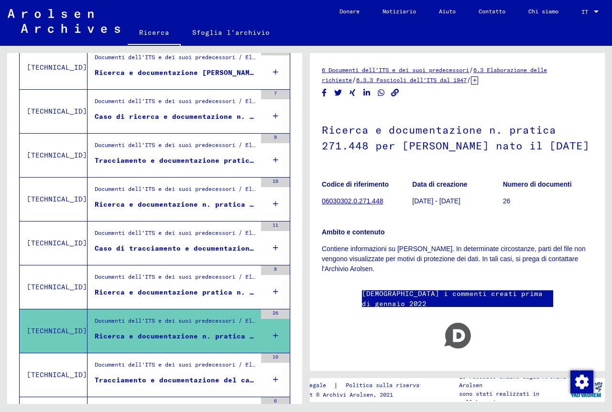
drag, startPoint x: 295, startPoint y: 248, endPoint x: 297, endPoint y: 273, distance: 24.4
click at [297, 273] on div "Cerca argomenti o nomi ******* close Ricerca [PERSON_NAME] archivistico Persone…" at bounding box center [154, 232] width 295 height 358
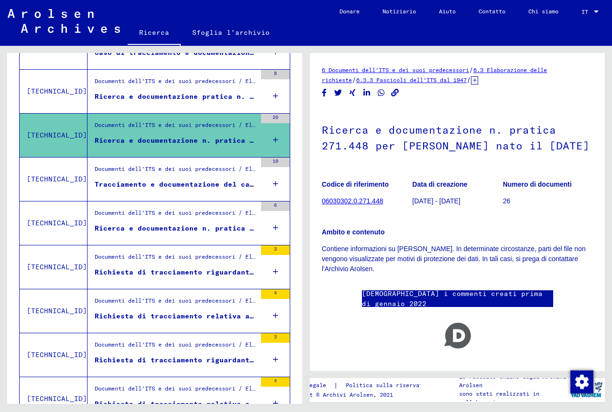
scroll to position [594, 0]
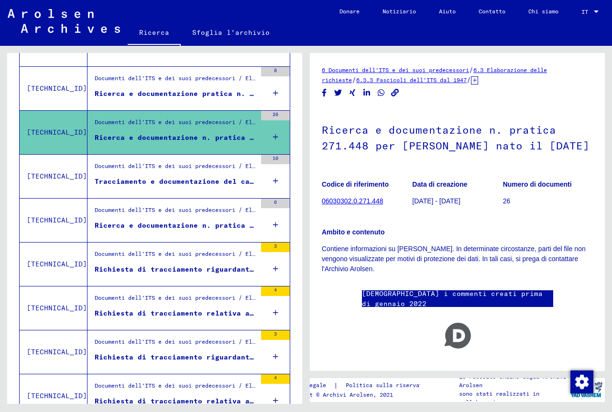
click at [223, 174] on div "Documenti dell'ITS e dei suoi predecessori / Elaborazione delle richieste / Fas…" at bounding box center [176, 168] width 162 height 13
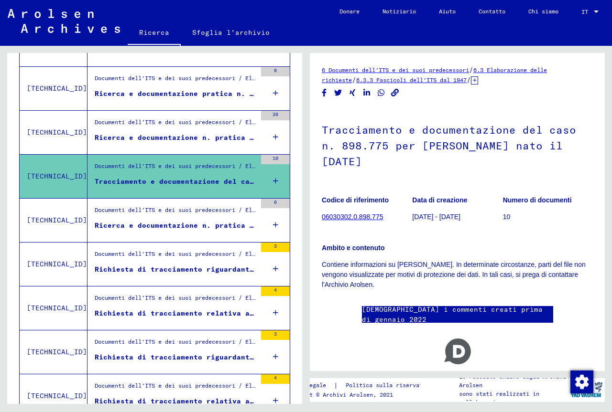
click at [199, 126] on div "Documenti dell'ITS e dei suoi predecessori / Elaborazione delle richieste / Fas…" at bounding box center [176, 124] width 162 height 13
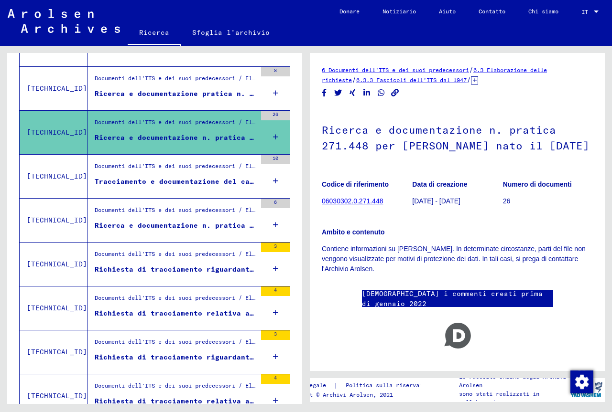
click at [210, 188] on figure "Tracciamento e documentazione del caso n. 898.775 per [PERSON_NAME] nato il [DA…" at bounding box center [176, 184] width 162 height 14
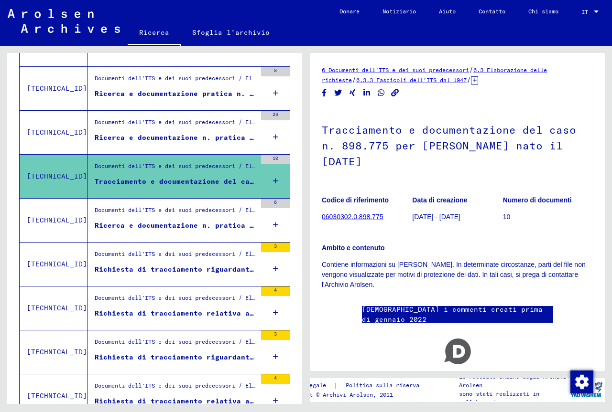
click at [191, 223] on font "Ricerca e documentazione n. pratica 960.143 per [PERSON_NAME] nato il [DATE]" at bounding box center [258, 225] width 327 height 9
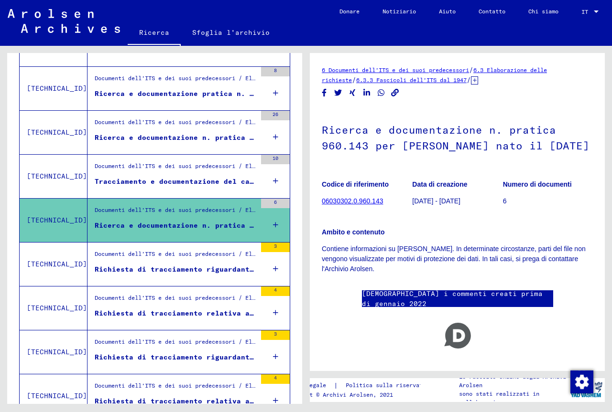
click at [183, 265] on div "Richiesta di tracciamento riguardante [PERSON_NAME] [DATE]" at bounding box center [176, 270] width 162 height 10
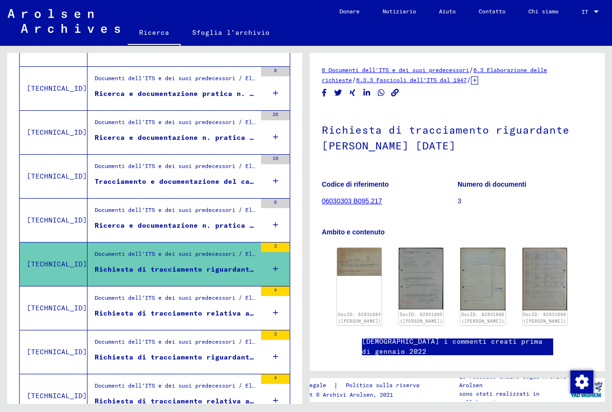
click at [188, 296] on font "Documenti dell'ITS e dei suoi predecessori / Elaborazione delle richieste / Fas…" at bounding box center [480, 297] width 770 height 7
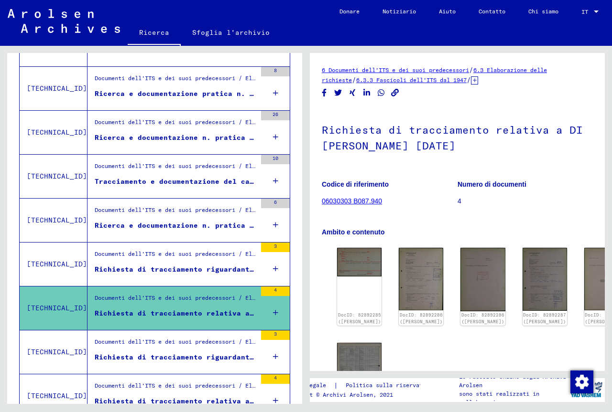
click at [163, 338] on font "Documenti dell'ITS e dei suoi predecessori / Elaborazione delle richieste / Fas…" at bounding box center [483, 341] width 777 height 7
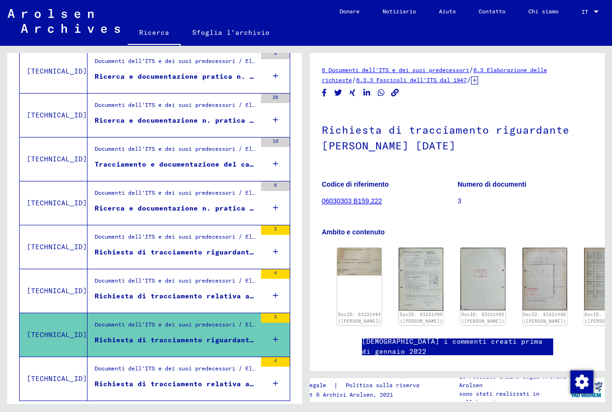
scroll to position [664, 0]
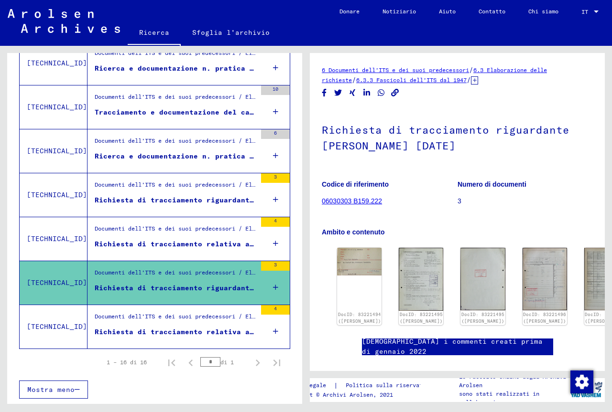
click at [221, 325] on div "Documenti dell'ITS e dei suoi predecessori / Elaborazione delle richieste / Fas…" at bounding box center [176, 319] width 162 height 13
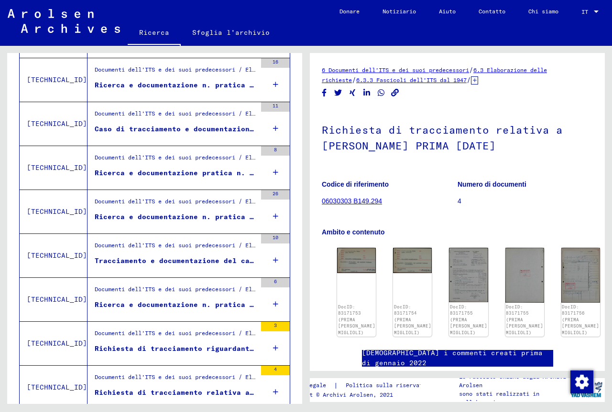
scroll to position [26, 0]
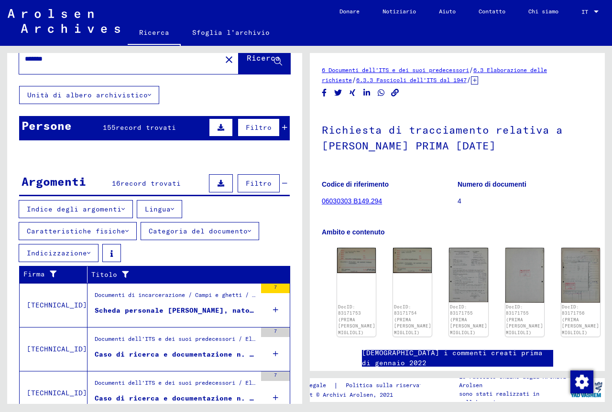
drag, startPoint x: 307, startPoint y: 57, endPoint x: 228, endPoint y: 57, distance: 78.4
click at [305, 46] on div "Cerca argomenti o nomi ******* close Ricerca [PERSON_NAME] archivistico Persone…" at bounding box center [306, 46] width 612 height 0
click at [223, 61] on mat-icon "close" at bounding box center [228, 59] width 11 height 11
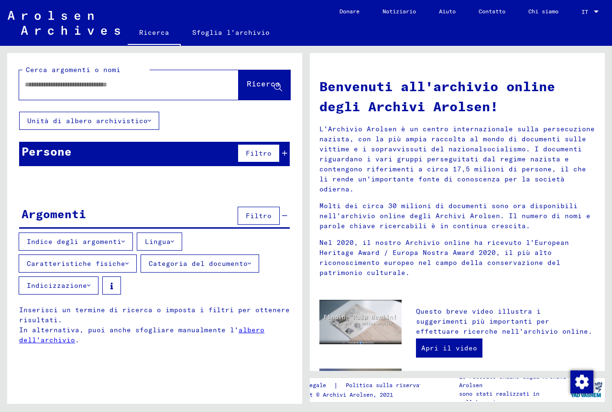
click at [50, 89] on input "text" at bounding box center [117, 85] width 185 height 10
drag, startPoint x: 237, startPoint y: 97, endPoint x: 249, endPoint y: 85, distance: 17.6
click at [241, 91] on button "Ricerca" at bounding box center [264, 85] width 52 height 30
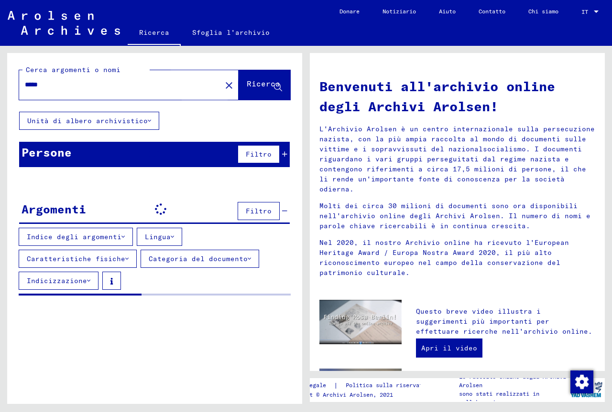
click at [248, 86] on font "Ricerca" at bounding box center [263, 84] width 33 height 10
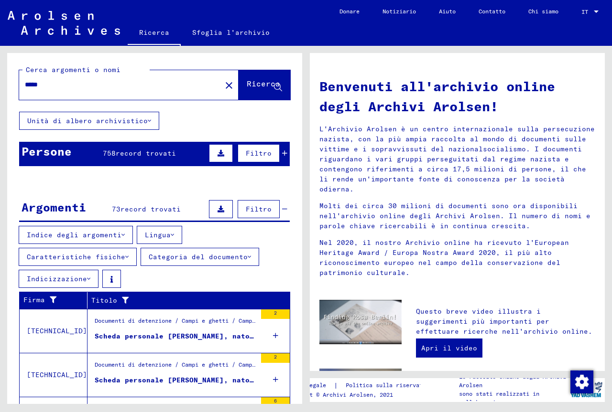
click at [280, 159] on div "Filtro" at bounding box center [246, 153] width 81 height 23
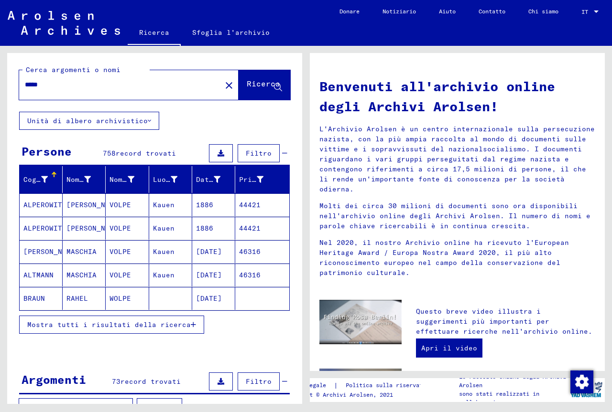
click at [191, 322] on icon "button" at bounding box center [193, 325] width 5 height 7
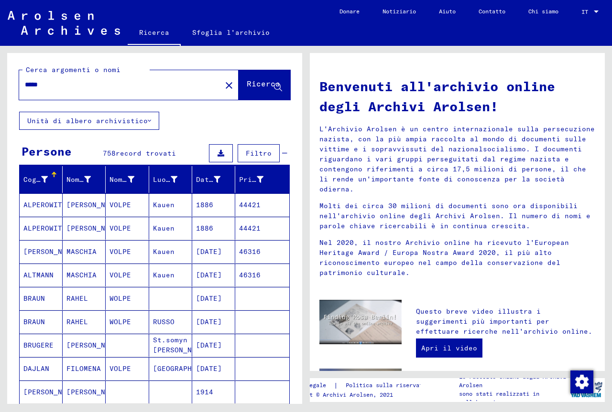
click at [79, 93] on div "*****" at bounding box center [114, 85] width 191 height 22
click at [74, 89] on input "*****" at bounding box center [117, 85] width 185 height 10
click at [249, 83] on font "Ricerca" at bounding box center [263, 84] width 33 height 10
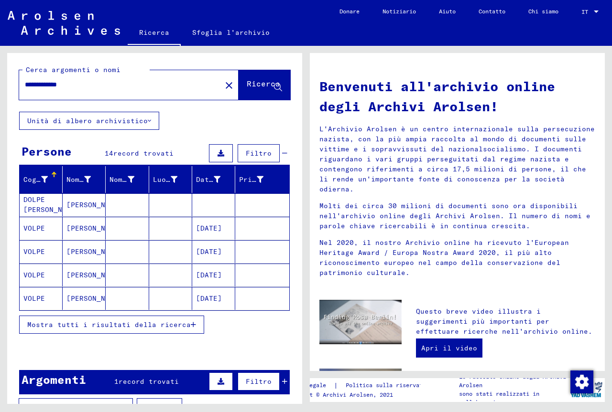
click at [43, 226] on font "VOLPE" at bounding box center [34, 228] width 22 height 9
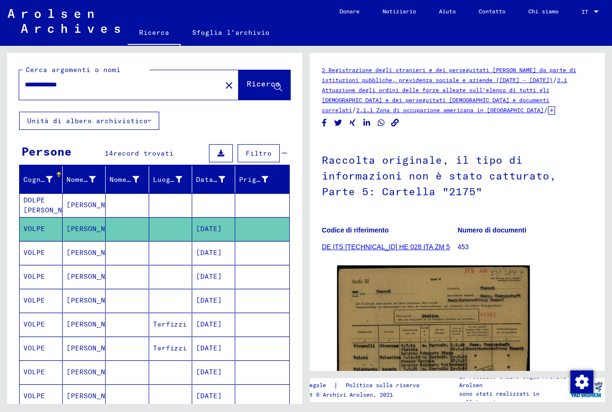
click at [29, 250] on font "VOLPE" at bounding box center [34, 252] width 22 height 9
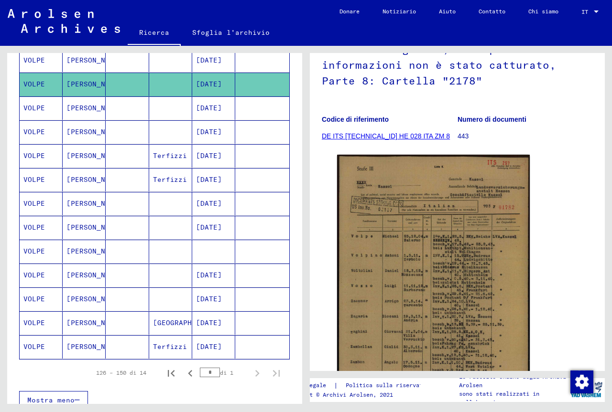
scroll to position [172, 0]
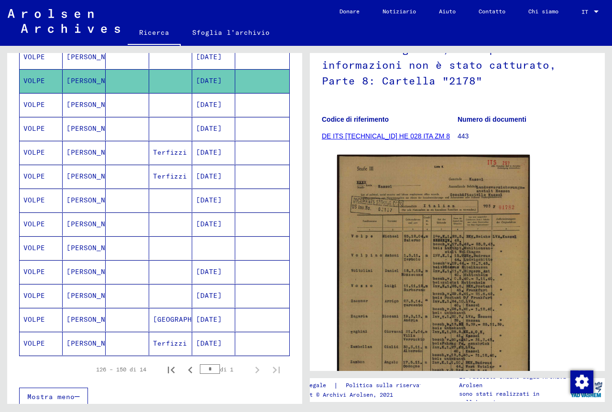
drag, startPoint x: 306, startPoint y: 270, endPoint x: 307, endPoint y: 288, distance: 18.2
click at [307, 288] on div "2 Registrazione degli stranieri e dei perseguitati [DEMOGRAPHIC_DATA] da parte …" at bounding box center [459, 225] width 306 height 358
click at [82, 237] on mat-cell "[PERSON_NAME]" at bounding box center [84, 248] width 43 height 23
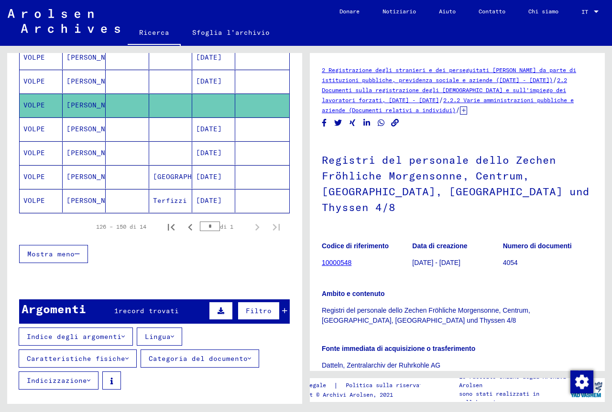
scroll to position [356, 0]
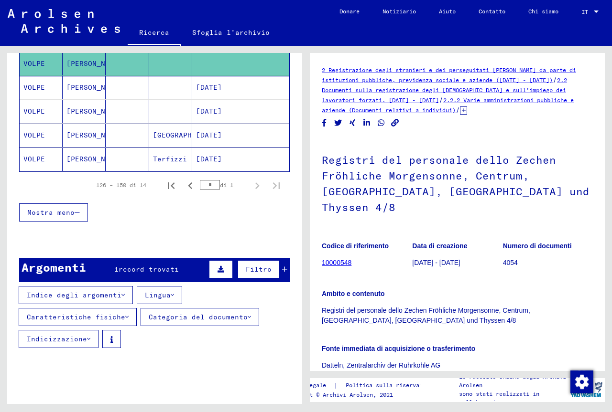
click at [280, 274] on div "Argomenti 1 record trovati Filtro" at bounding box center [154, 270] width 270 height 24
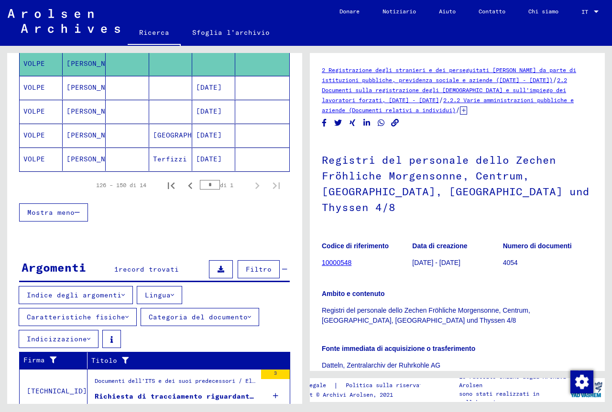
scroll to position [394, 0]
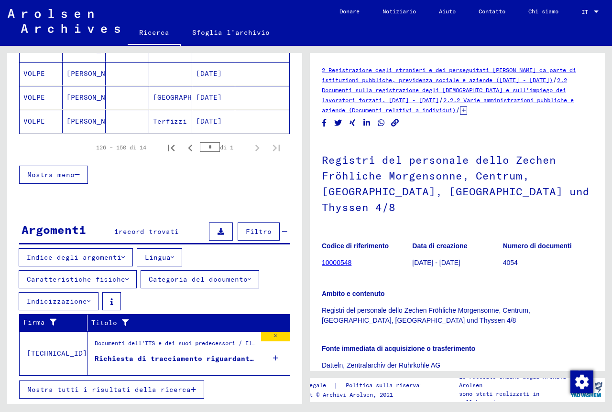
click at [233, 349] on div "Documenti dell'ITS e dei suoi predecessori / Elaborazione delle richieste / Fas…" at bounding box center [176, 345] width 162 height 13
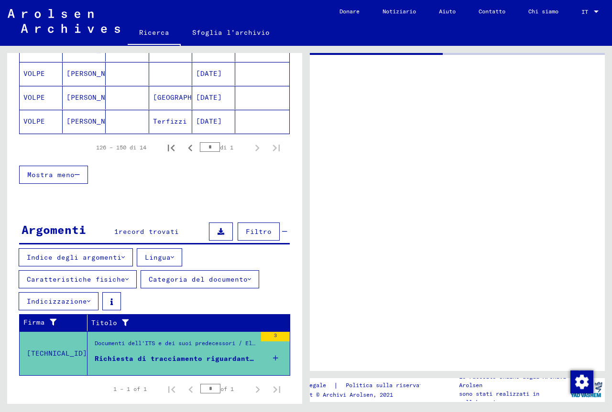
scroll to position [172, 0]
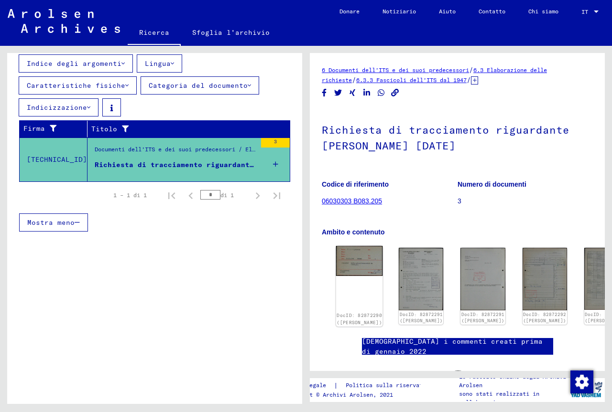
click at [353, 259] on img at bounding box center [359, 261] width 47 height 30
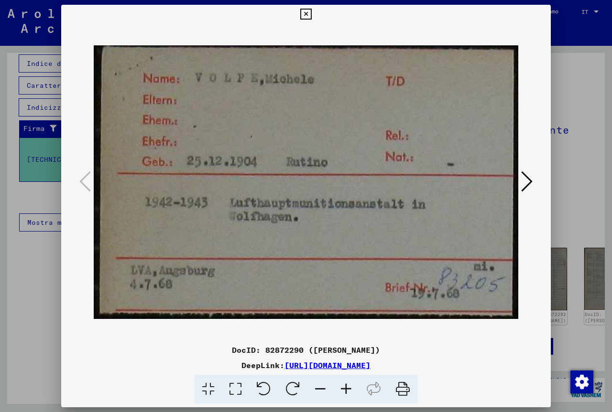
click at [531, 170] on icon at bounding box center [526, 181] width 11 height 23
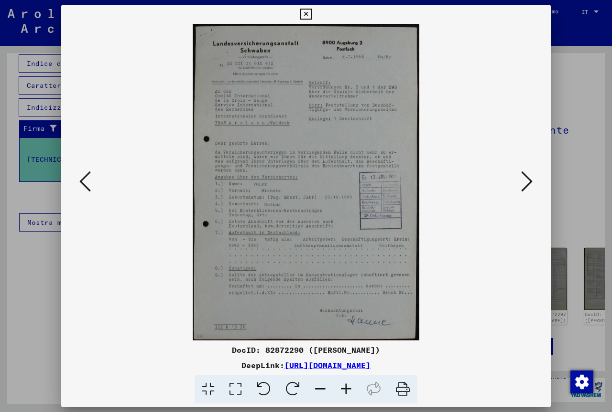
click at [534, 170] on button at bounding box center [526, 182] width 17 height 27
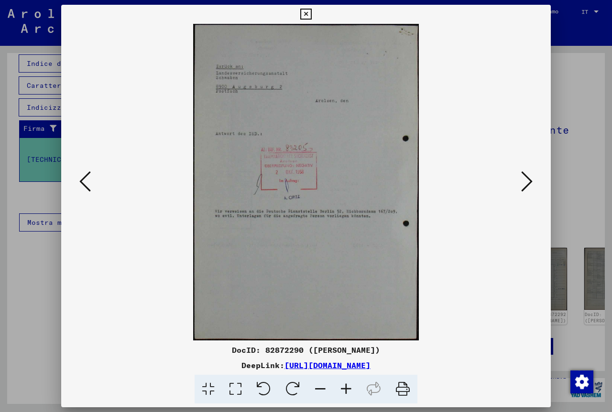
click at [534, 170] on button at bounding box center [526, 182] width 17 height 27
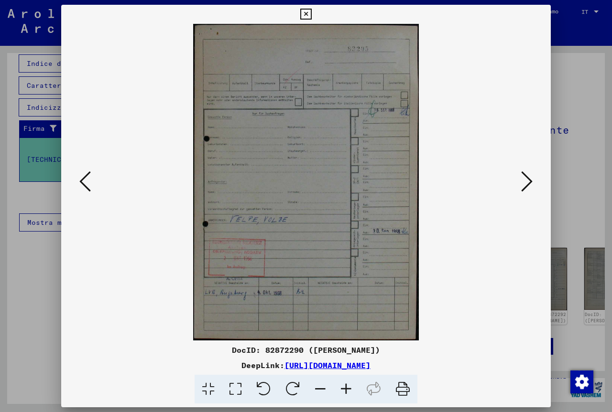
click at [534, 170] on button at bounding box center [526, 182] width 17 height 27
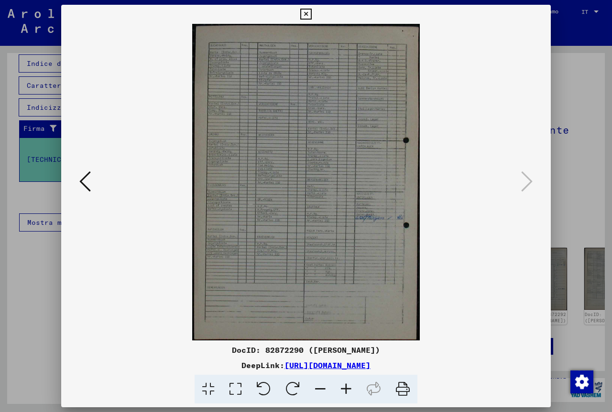
click at [308, 12] on icon at bounding box center [305, 14] width 11 height 11
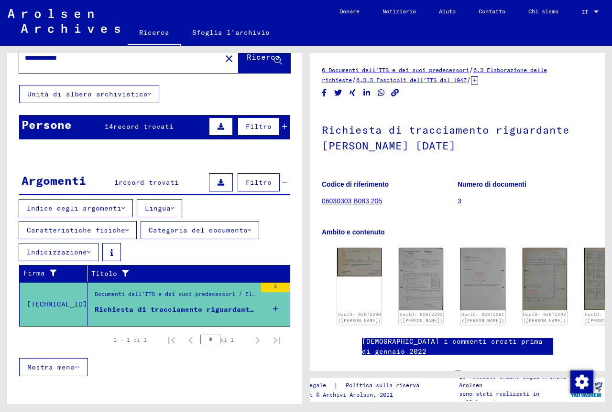
scroll to position [0, 0]
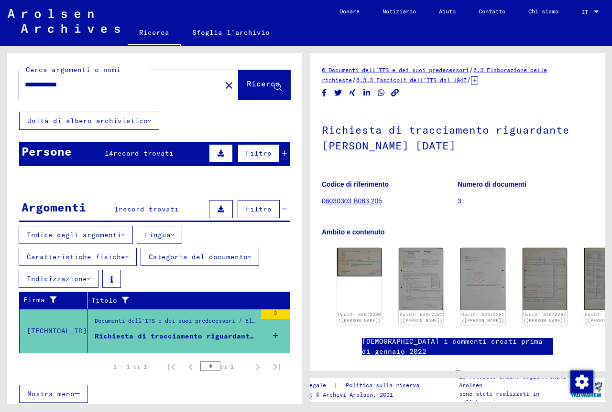
click at [282, 153] on div "Persone 14 record trovati Filtro" at bounding box center [154, 154] width 270 height 24
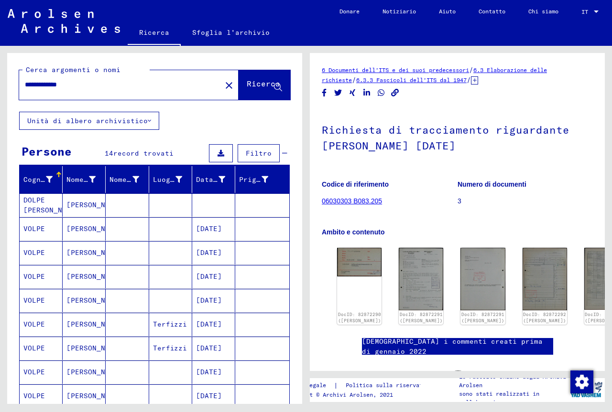
click at [57, 226] on mat-cell "VOLPE" at bounding box center [41, 228] width 43 height 23
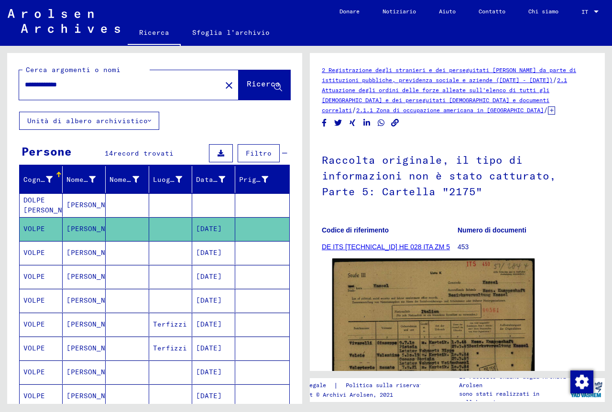
click at [395, 328] on img at bounding box center [433, 402] width 202 height 286
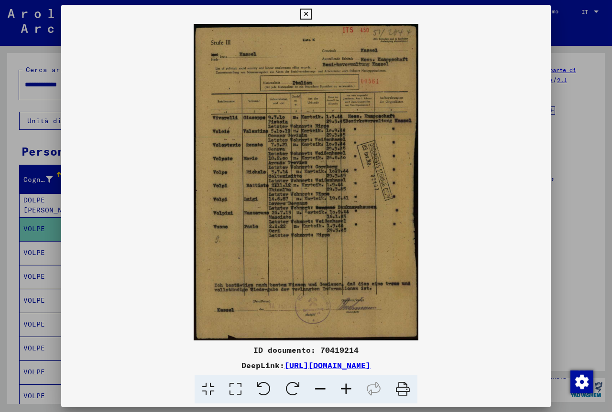
click at [302, 14] on icon at bounding box center [305, 14] width 11 height 11
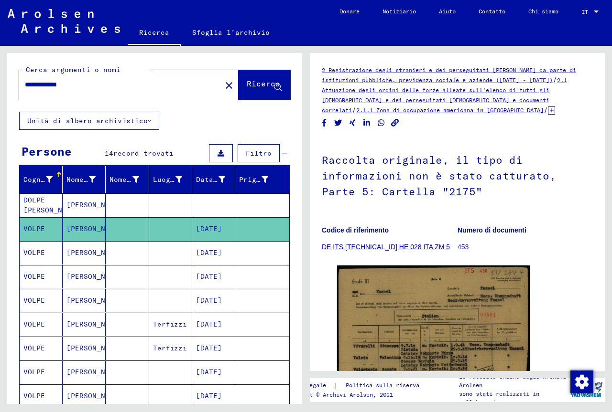
drag, startPoint x: 96, startPoint y: 88, endPoint x: 47, endPoint y: 81, distance: 48.8
click at [52, 81] on input "**********" at bounding box center [120, 85] width 191 height 10
click at [47, 81] on input "**********" at bounding box center [120, 85] width 191 height 10
click at [258, 84] on font "Ricerca" at bounding box center [263, 84] width 33 height 10
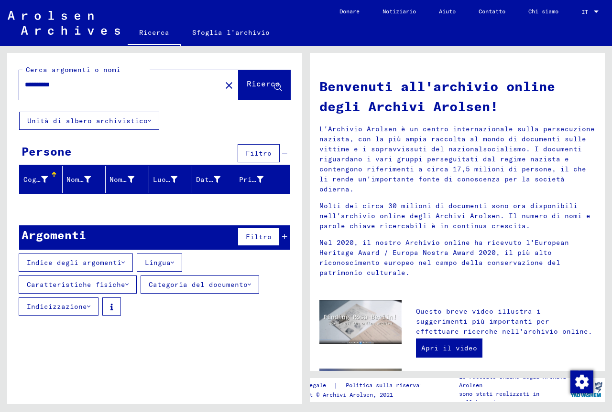
click at [281, 241] on div "Filtro" at bounding box center [261, 237] width 52 height 23
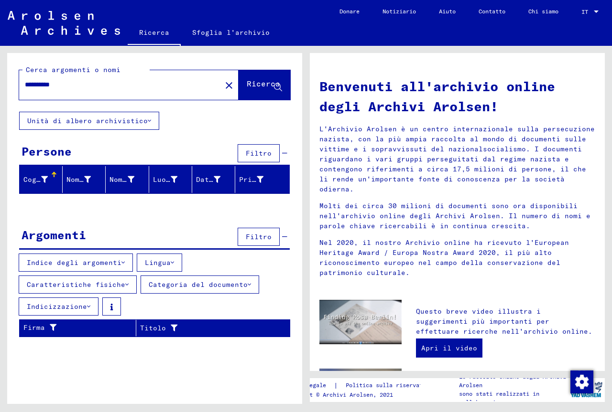
click at [84, 82] on input "**********" at bounding box center [117, 85] width 185 height 10
click at [66, 82] on input "**********" at bounding box center [117, 85] width 185 height 10
type input "**********"
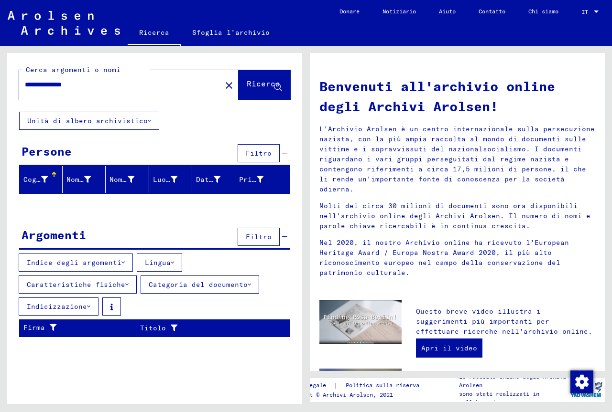
click at [396, 12] on font "Notiziario" at bounding box center [398, 11] width 33 height 7
